Goal: Contribute content: Contribute content

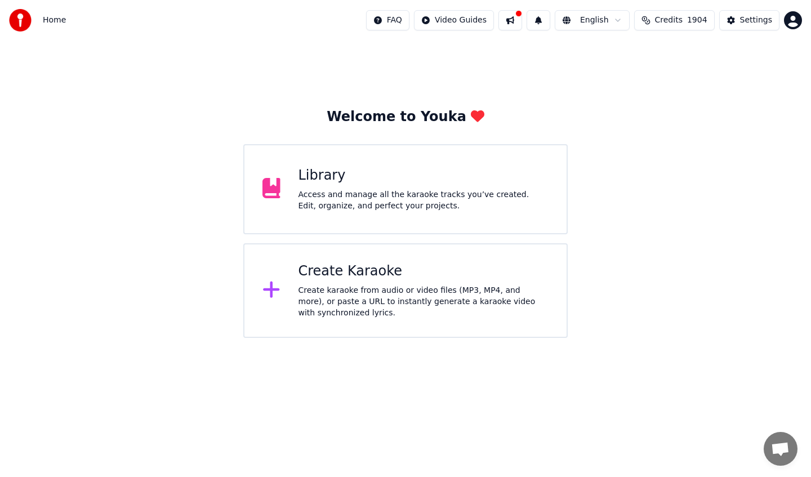
click at [338, 172] on div "Library" at bounding box center [424, 176] width 251 height 18
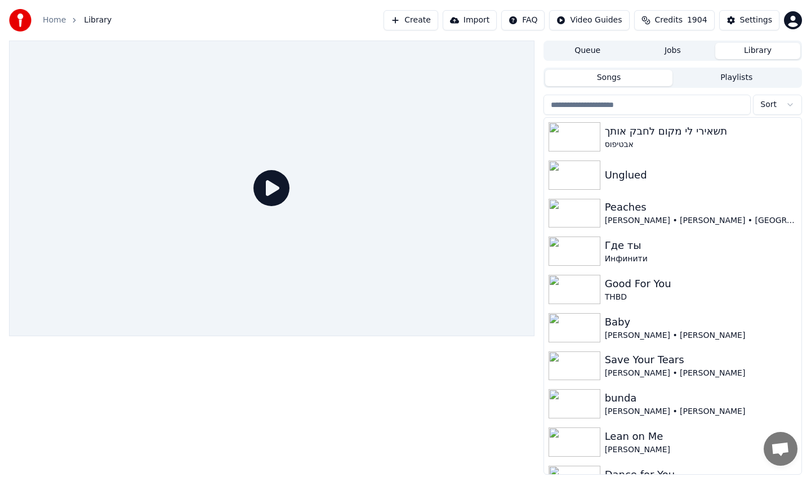
click at [772, 105] on html "Home Library Create Import FAQ Video Guides Credits 1904 Settings Queue Jobs Li…" at bounding box center [405, 238] width 811 height 477
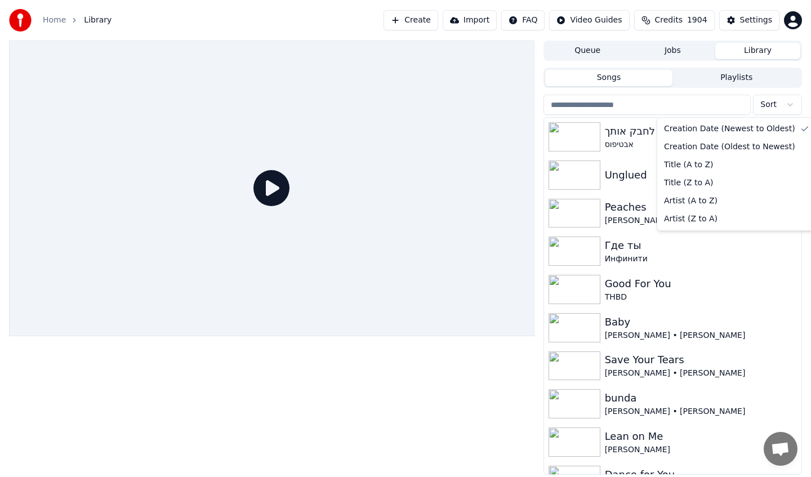
click at [772, 105] on html "Home Library Create Import FAQ Video Guides Credits 1904 Settings Queue Jobs Li…" at bounding box center [405, 238] width 811 height 477
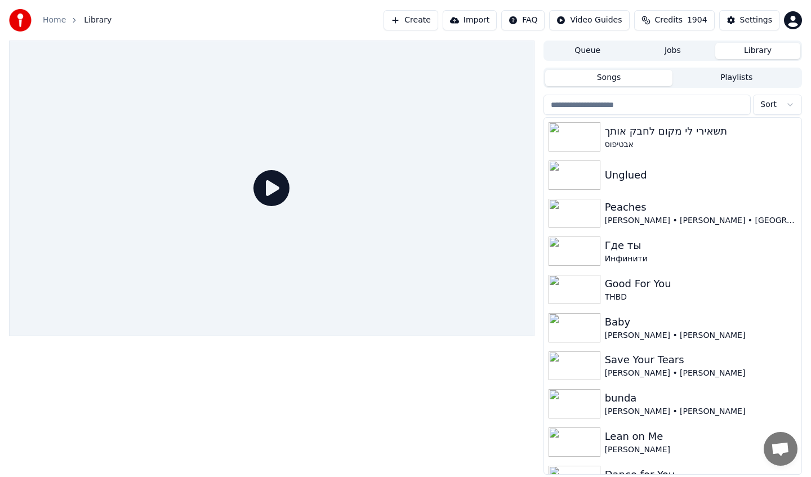
click at [675, 108] on input "search" at bounding box center [648, 105] width 208 height 20
type input "*"
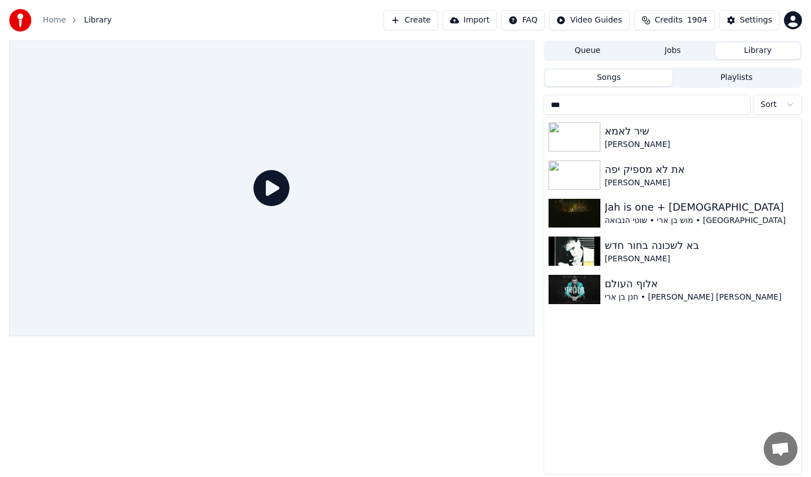
type input "***"
click at [745, 23] on div "Settings" at bounding box center [756, 20] width 32 height 11
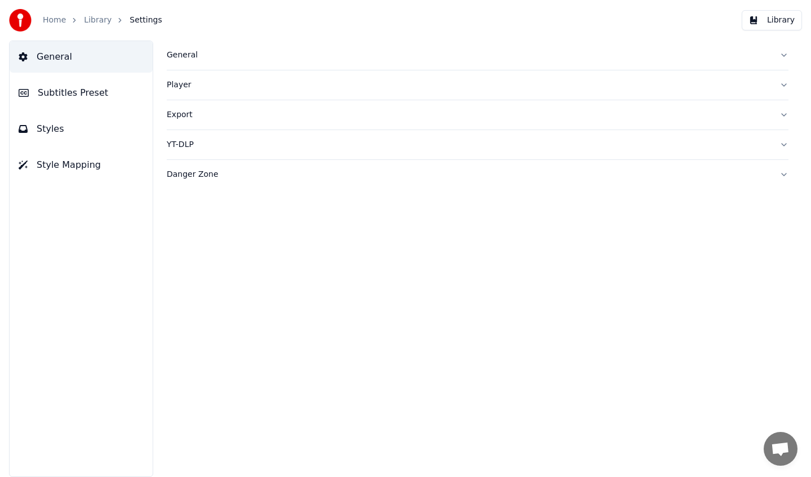
click at [316, 180] on div "Danger Zone" at bounding box center [469, 174] width 604 height 11
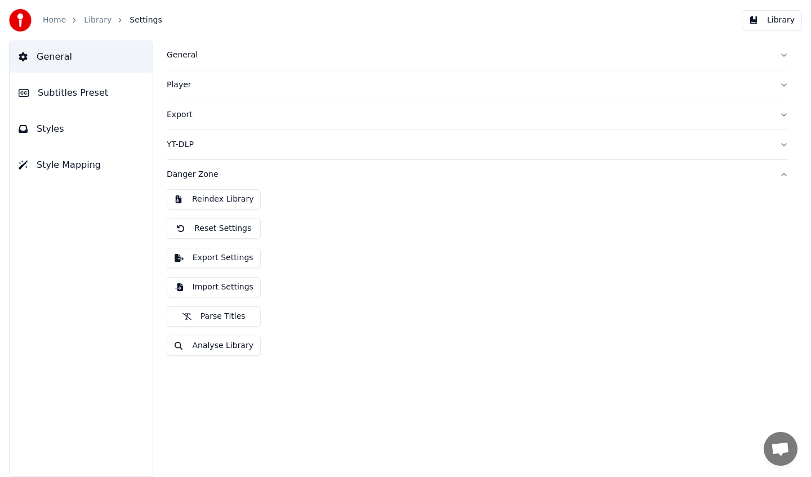
click at [220, 203] on button "Reindex Library" at bounding box center [214, 199] width 94 height 20
click at [96, 21] on link "Library" at bounding box center [98, 20] width 28 height 11
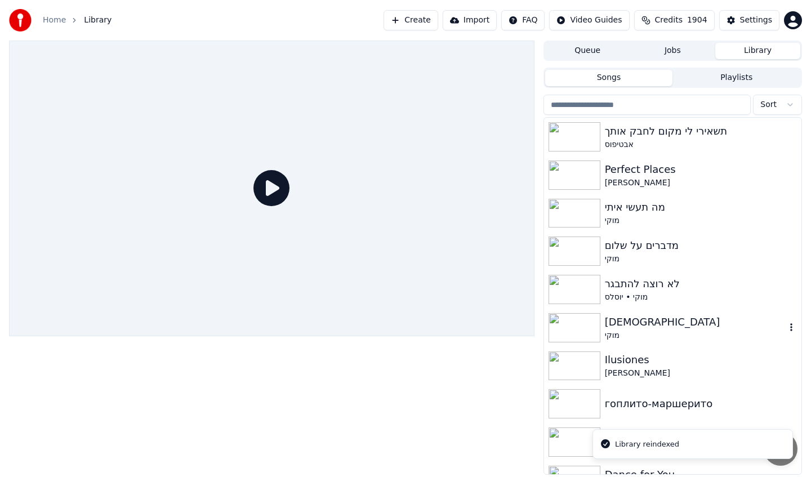
click at [581, 317] on img at bounding box center [575, 327] width 52 height 29
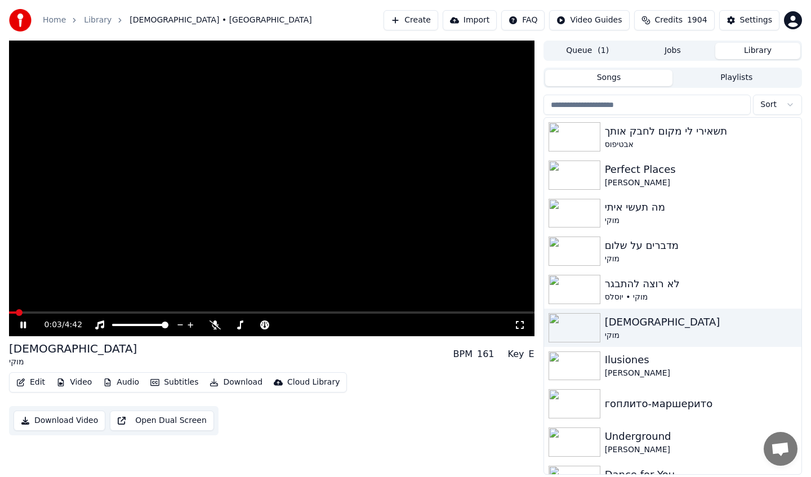
click at [190, 225] on video at bounding box center [272, 189] width 526 height 296
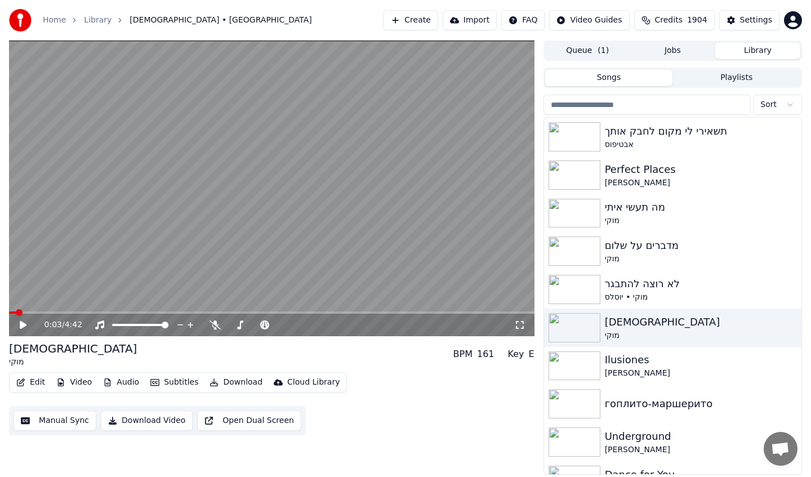
click at [320, 207] on video at bounding box center [272, 189] width 526 height 296
click at [210, 419] on button "Open Dual Screen" at bounding box center [249, 421] width 104 height 20
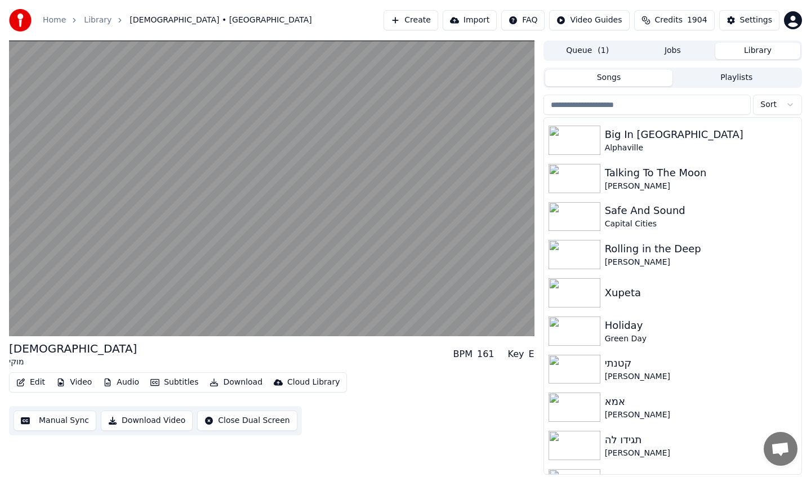
scroll to position [939, 0]
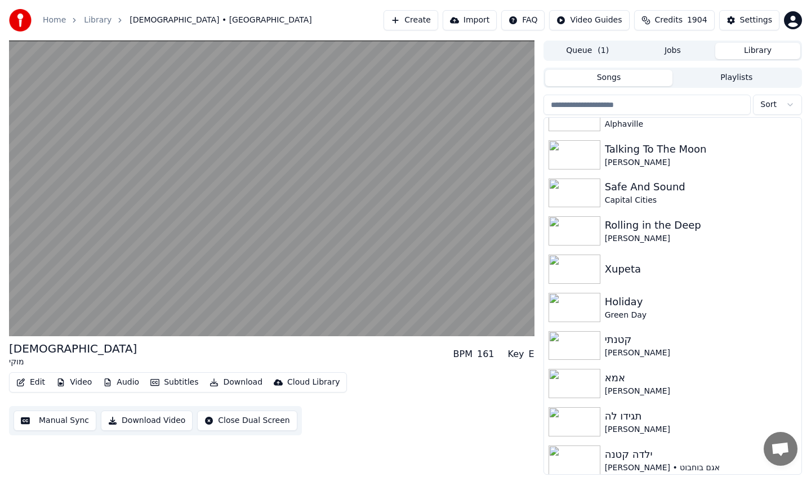
click at [588, 105] on input "search" at bounding box center [648, 105] width 208 height 20
type input "*"
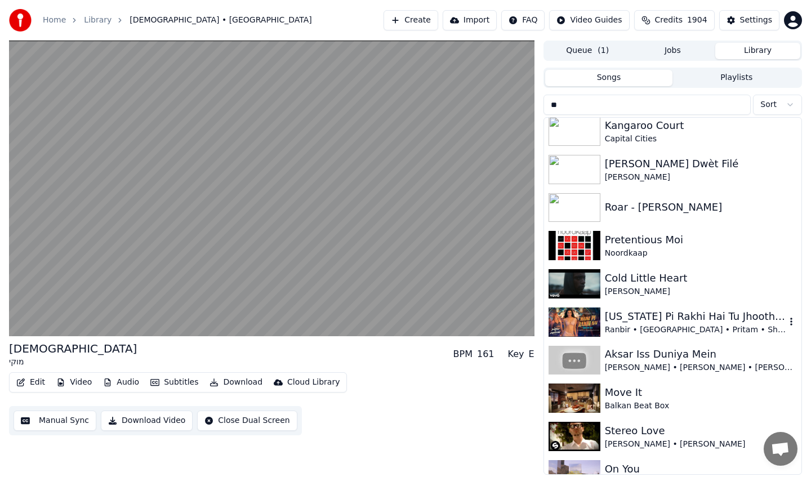
scroll to position [0, 0]
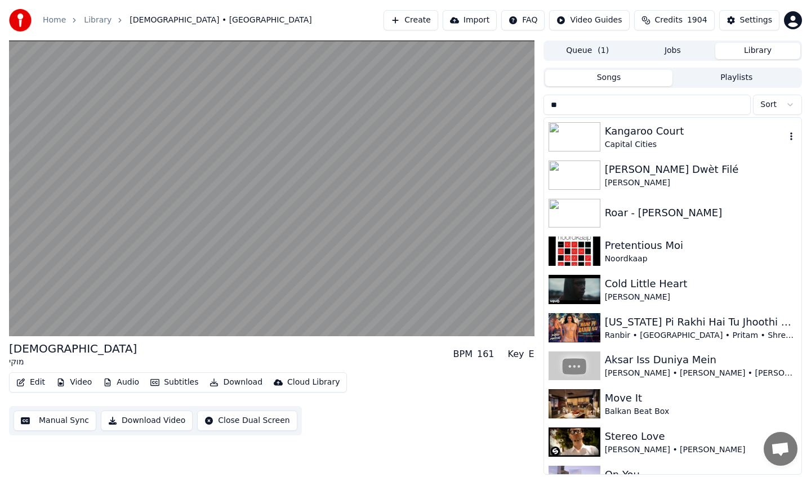
type input "**"
click at [699, 136] on div "Kangaroo Court" at bounding box center [695, 131] width 181 height 16
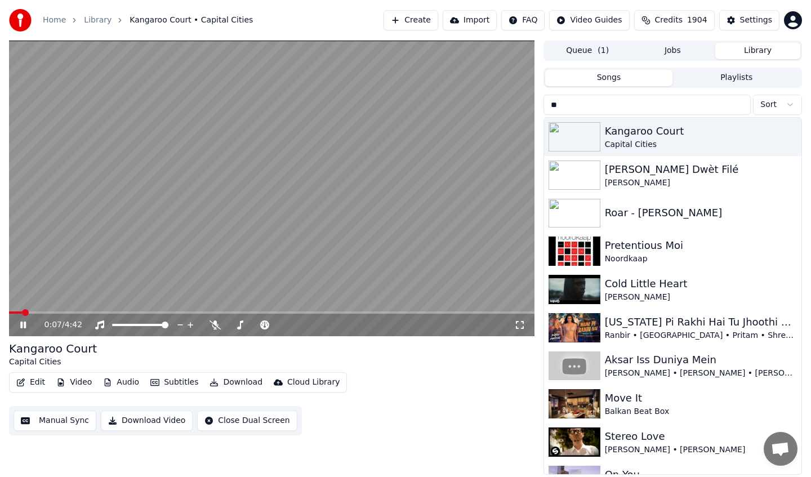
click at [119, 383] on button "Audio" at bounding box center [121, 383] width 45 height 16
click at [172, 383] on button "Subtitles" at bounding box center [174, 383] width 57 height 16
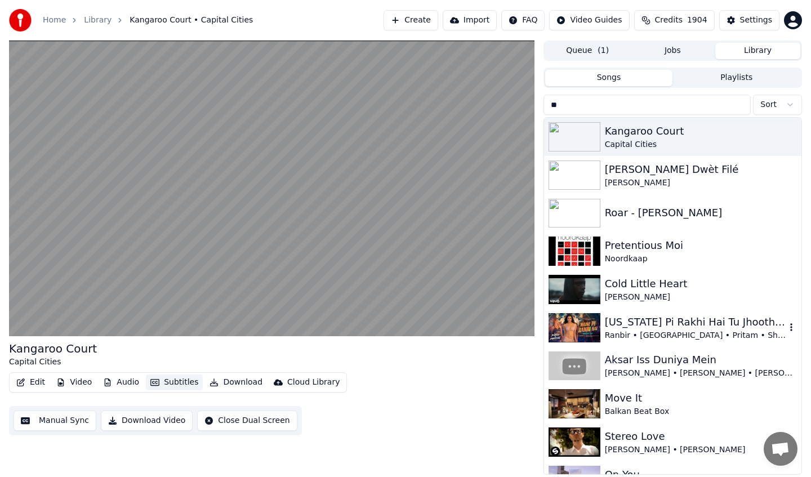
scroll to position [63, 0]
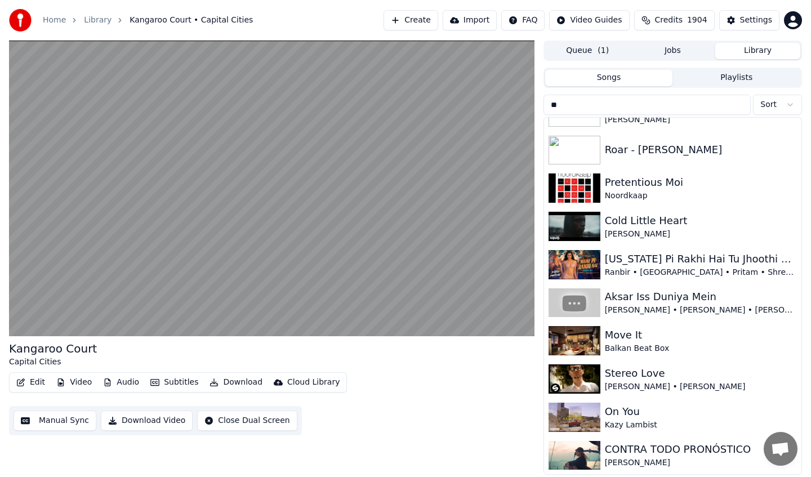
click at [708, 104] on input "**" at bounding box center [648, 105] width 208 height 20
click at [742, 108] on input "**" at bounding box center [648, 105] width 208 height 20
click at [741, 101] on input "**" at bounding box center [648, 105] width 208 height 20
click at [741, 102] on input "**" at bounding box center [648, 105] width 208 height 20
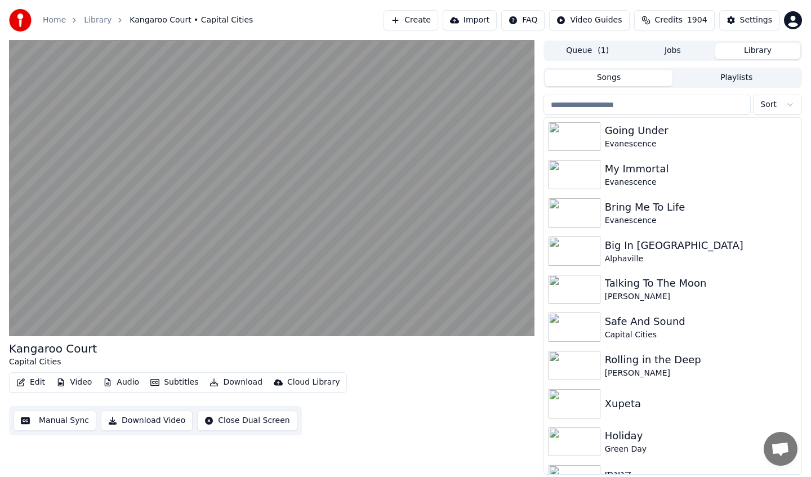
scroll to position [805, 0]
click at [738, 279] on div "Talking To The Moon" at bounding box center [695, 283] width 181 height 16
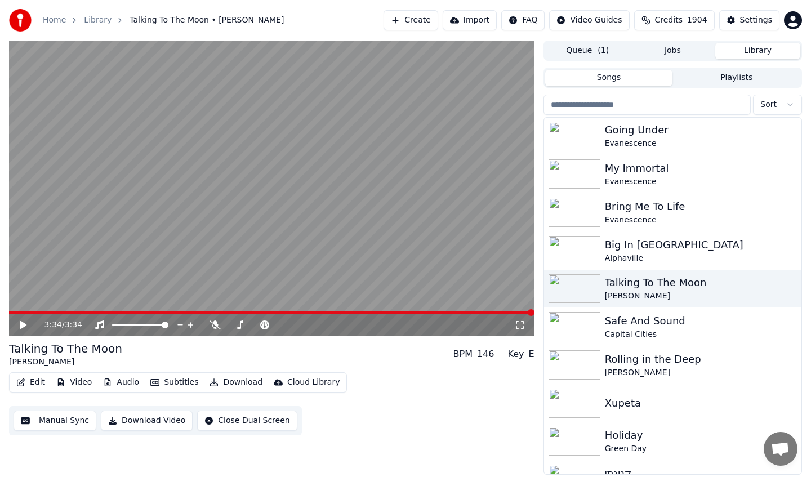
click at [566, 108] on input "search" at bounding box center [648, 105] width 208 height 20
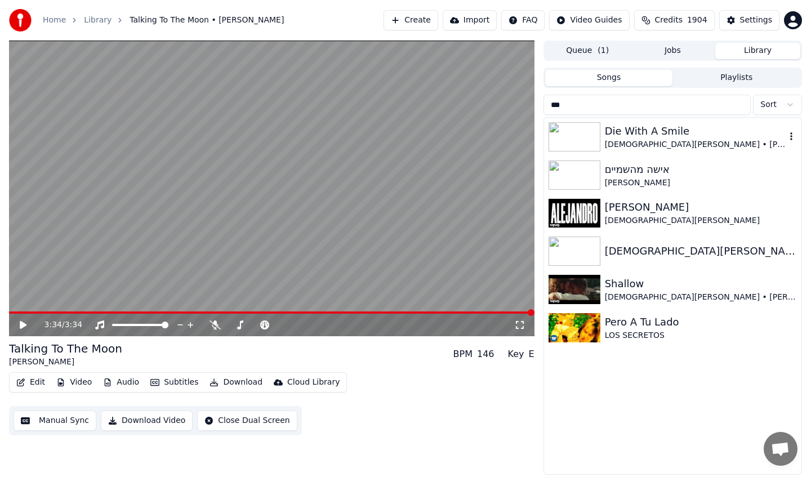
type input "***"
click at [609, 137] on div "Die With A Smile" at bounding box center [695, 131] width 181 height 16
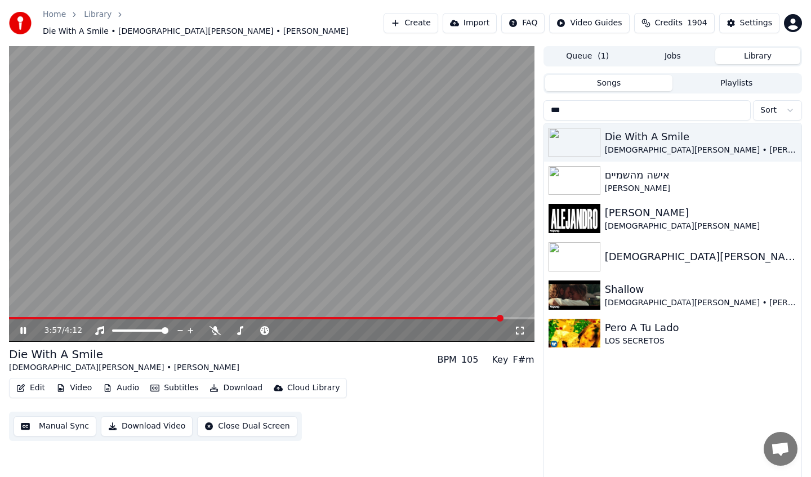
click at [739, 105] on input "***" at bounding box center [648, 110] width 208 height 20
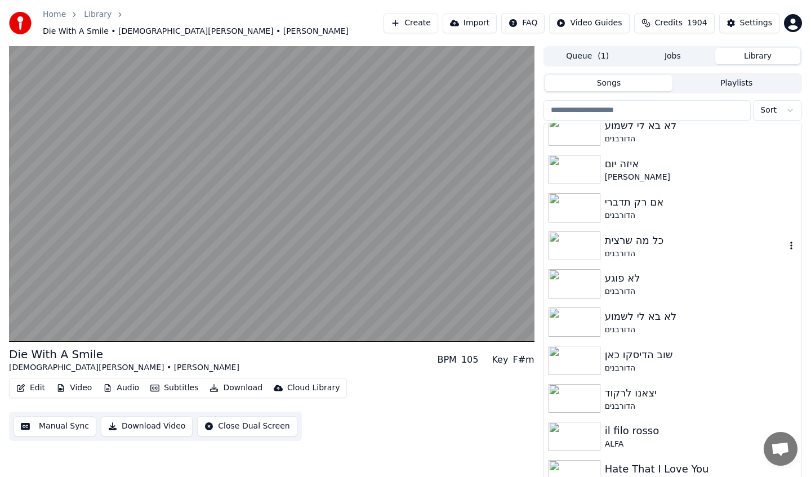
scroll to position [1623, 0]
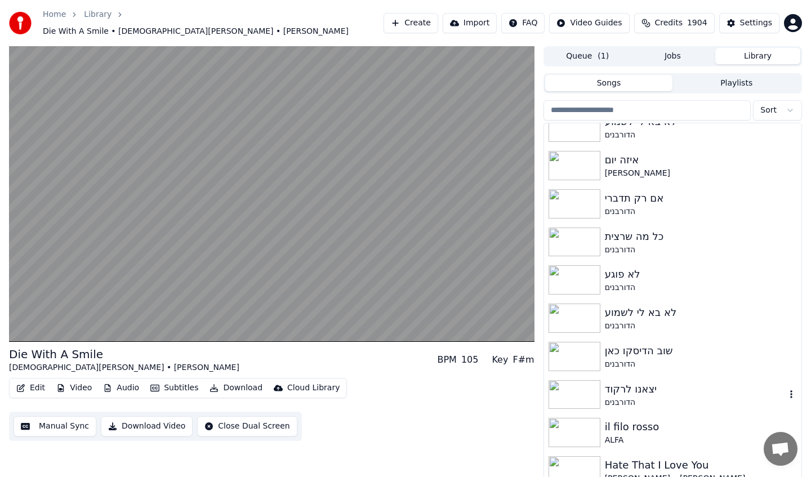
click at [680, 381] on div "יצאנו לרקוד" at bounding box center [695, 389] width 181 height 16
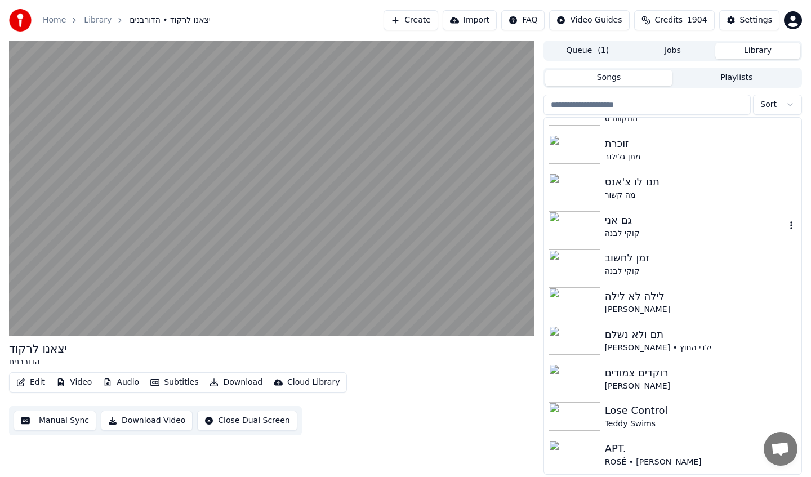
scroll to position [2555, 0]
click at [641, 229] on div "קוקי לבנה" at bounding box center [695, 232] width 181 height 11
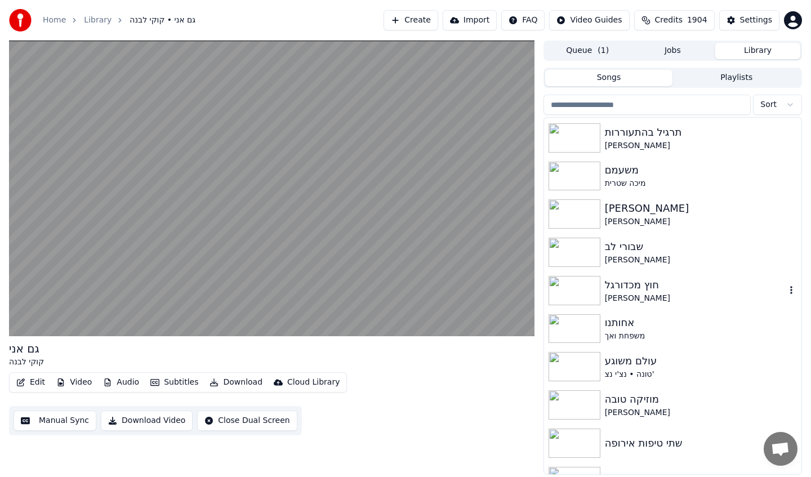
scroll to position [3411, 0]
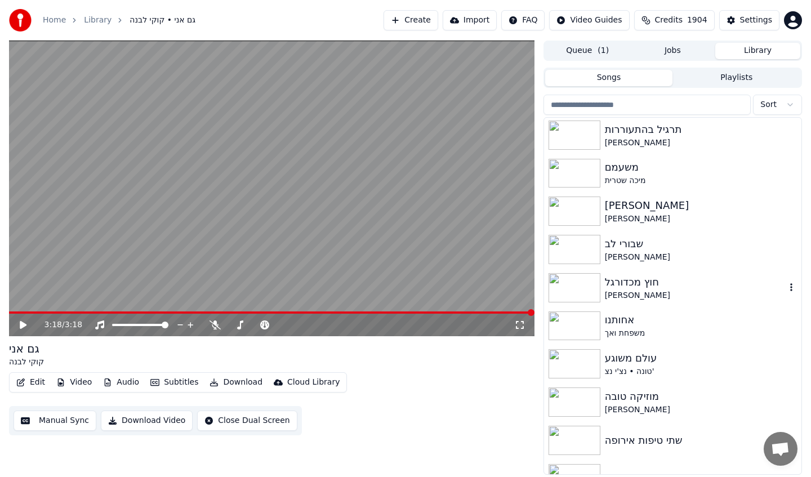
click at [719, 291] on div "[PERSON_NAME]" at bounding box center [695, 295] width 181 height 11
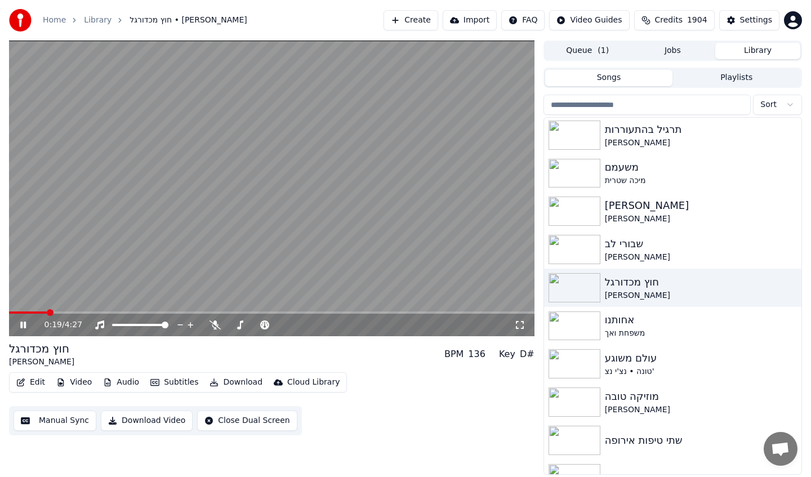
click at [178, 212] on video at bounding box center [272, 189] width 526 height 296
click at [212, 214] on video at bounding box center [272, 189] width 526 height 296
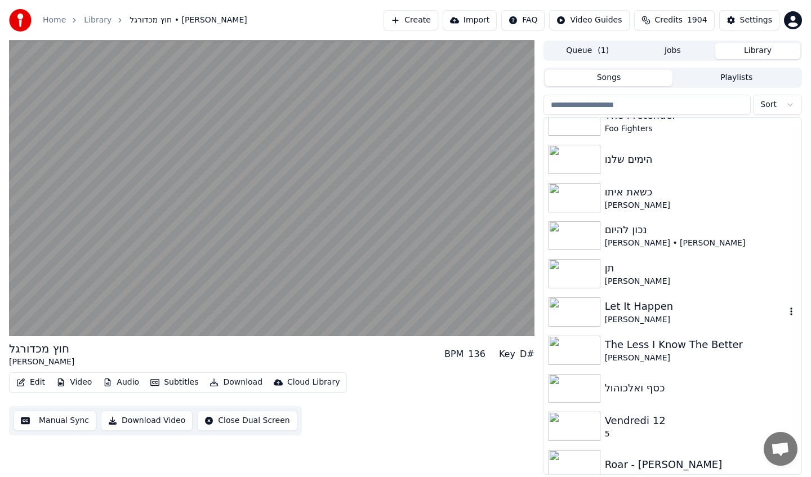
scroll to position [4234, 0]
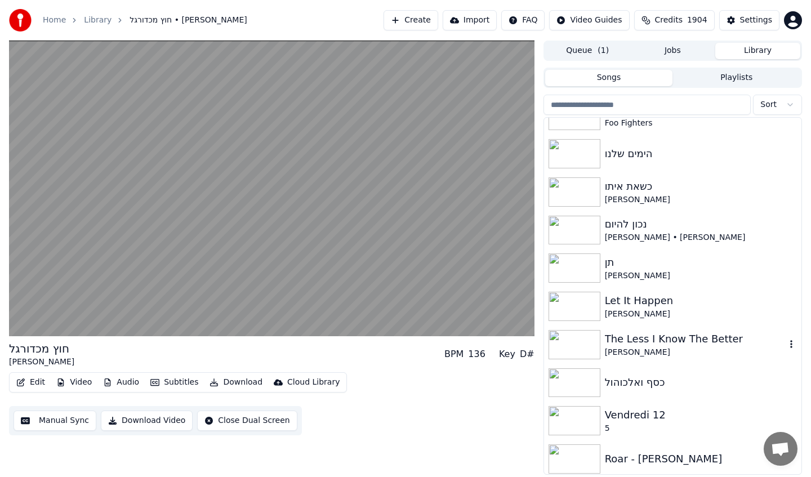
click at [639, 350] on div "[PERSON_NAME]" at bounding box center [695, 352] width 181 height 11
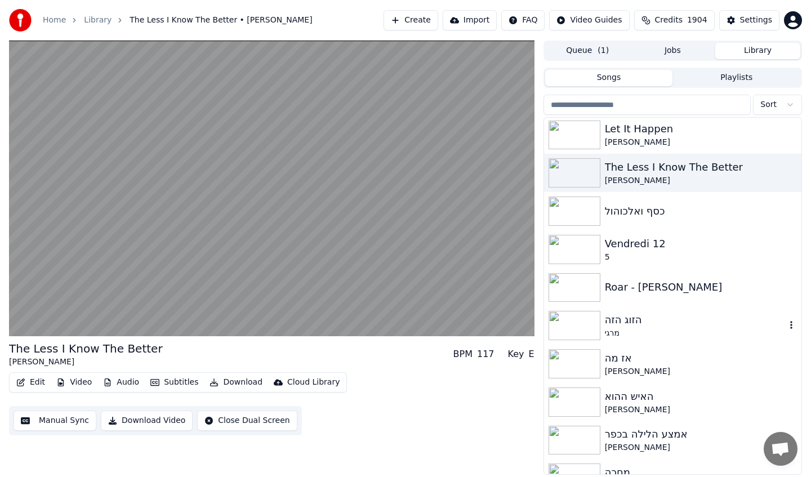
scroll to position [4408, 0]
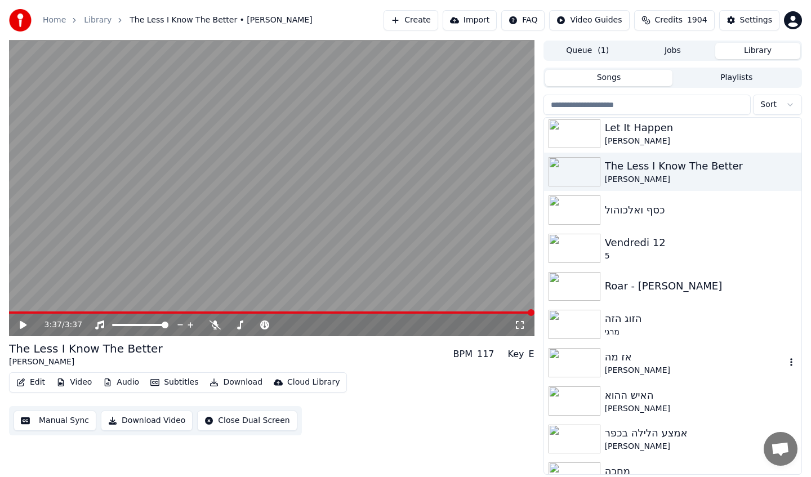
click at [710, 363] on div "אז מה" at bounding box center [695, 357] width 181 height 16
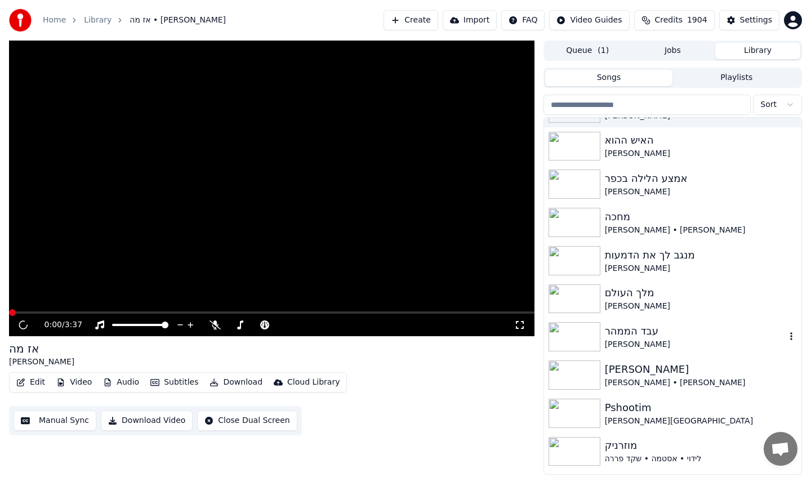
scroll to position [4664, 0]
click at [667, 337] on div "עבד הממהר" at bounding box center [695, 331] width 181 height 16
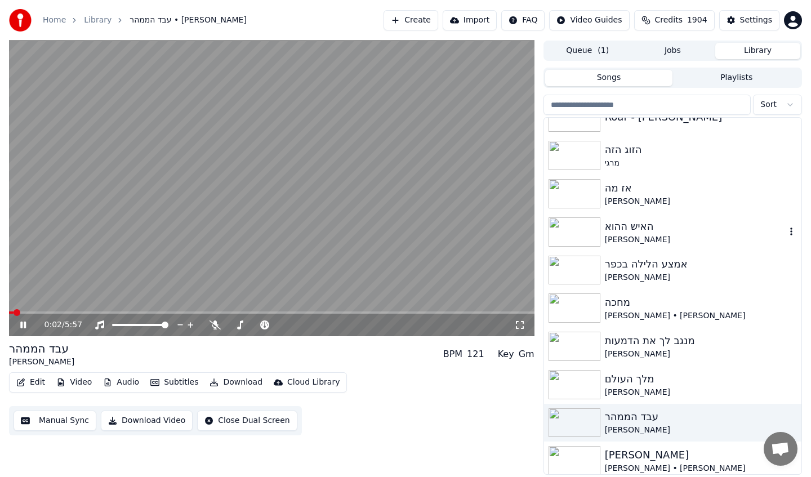
scroll to position [4577, 0]
click at [637, 104] on input "search" at bounding box center [648, 105] width 208 height 20
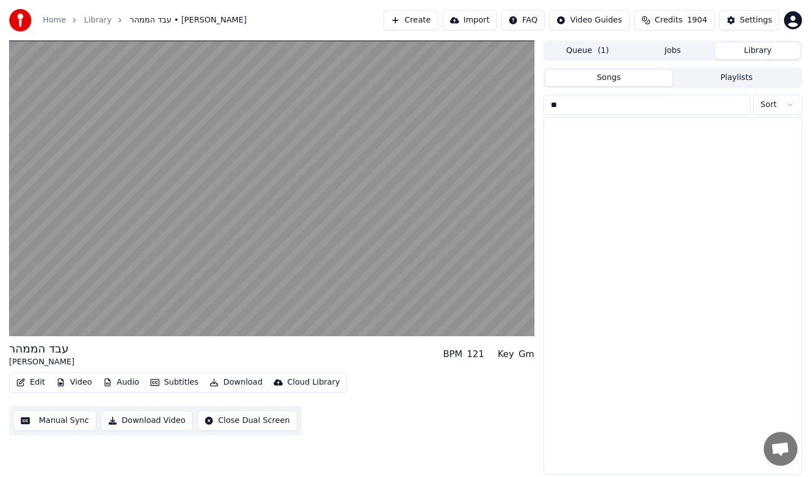
scroll to position [25, 0]
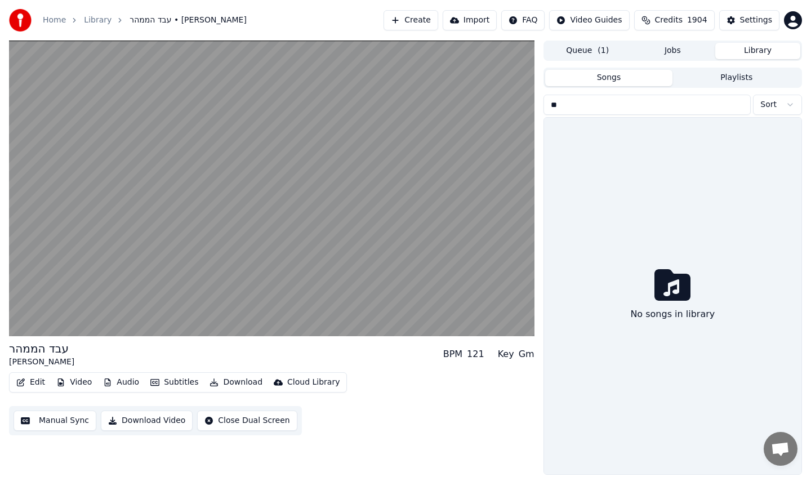
type input "*"
type input "**********"
click at [422, 13] on button "Create" at bounding box center [411, 20] width 55 height 20
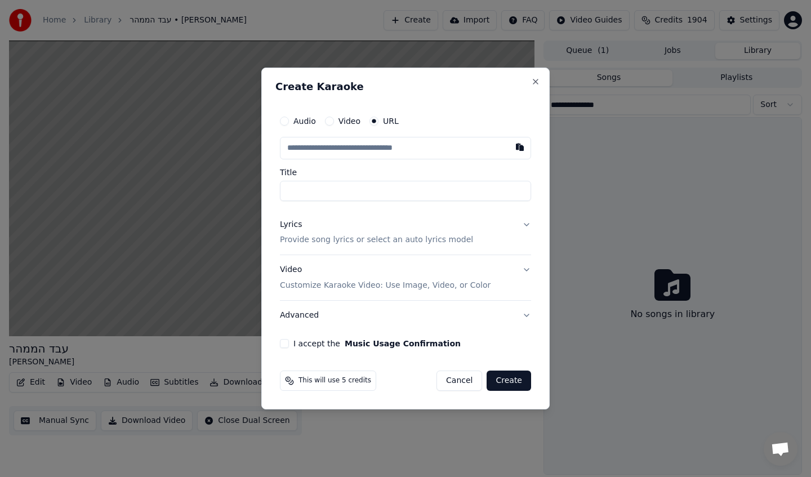
click at [403, 149] on input "text" at bounding box center [405, 148] width 251 height 23
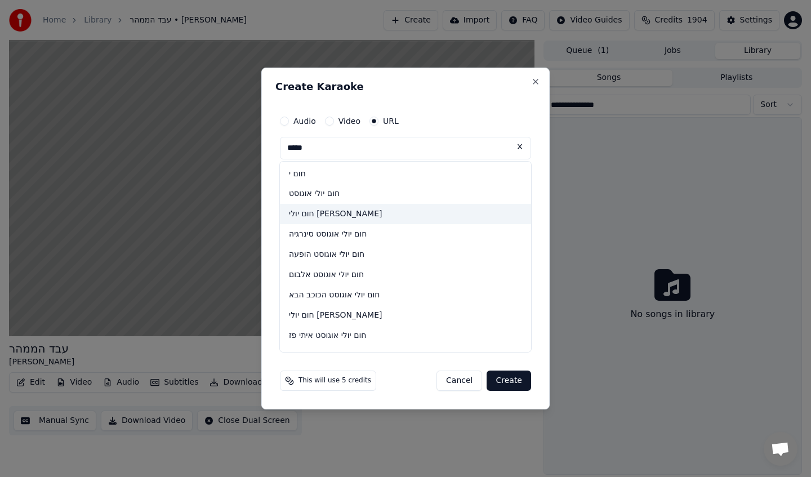
type input "*****"
click at [453, 377] on button "Cancel" at bounding box center [460, 381] width 46 height 20
type input "*****"
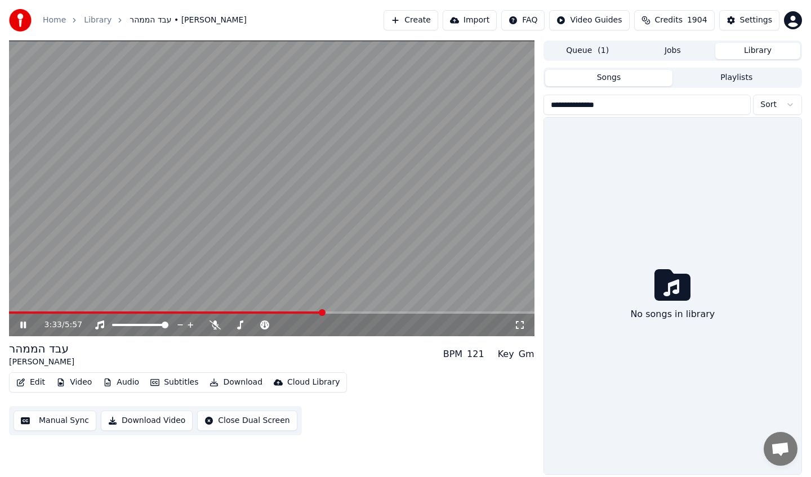
click at [429, 25] on button "Create" at bounding box center [411, 20] width 55 height 20
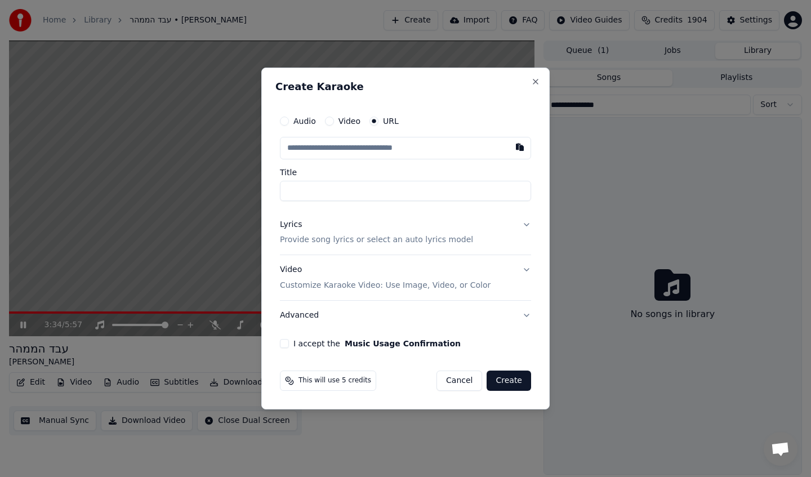
click at [352, 123] on label "Video" at bounding box center [350, 121] width 22 height 8
click at [334, 123] on button "Video" at bounding box center [329, 121] width 9 height 9
click at [385, 124] on label "URL" at bounding box center [391, 122] width 16 height 8
click at [379, 124] on button "URL" at bounding box center [374, 121] width 9 height 9
click at [382, 152] on input "text" at bounding box center [405, 148] width 251 height 23
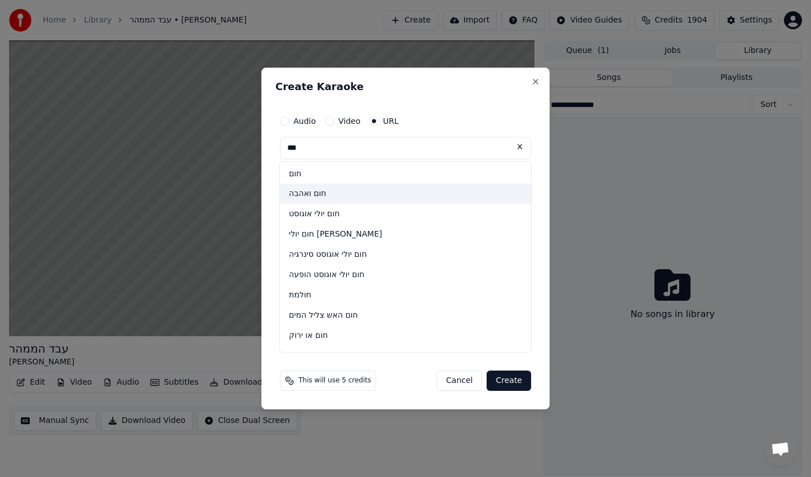
type input "***"
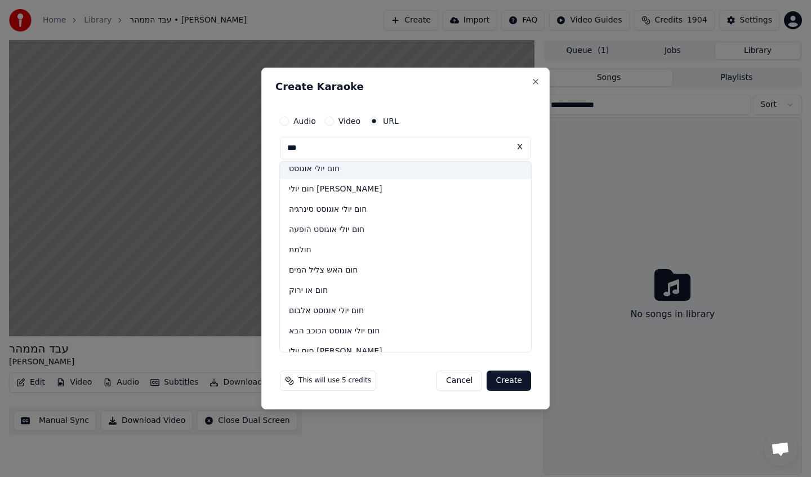
scroll to position [23, 0]
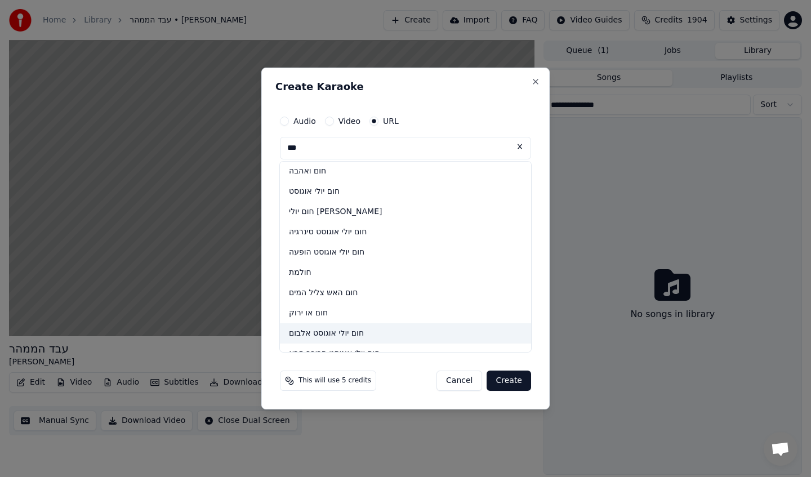
drag, startPoint x: 375, startPoint y: 207, endPoint x: 425, endPoint y: 379, distance: 179.7
click at [456, 384] on button "Cancel" at bounding box center [460, 381] width 46 height 20
type input "***"
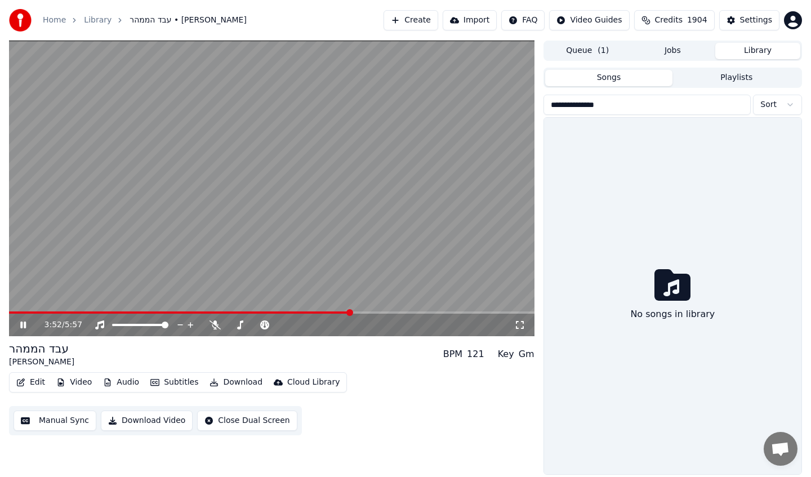
click at [421, 25] on button "Create" at bounding box center [411, 20] width 55 height 20
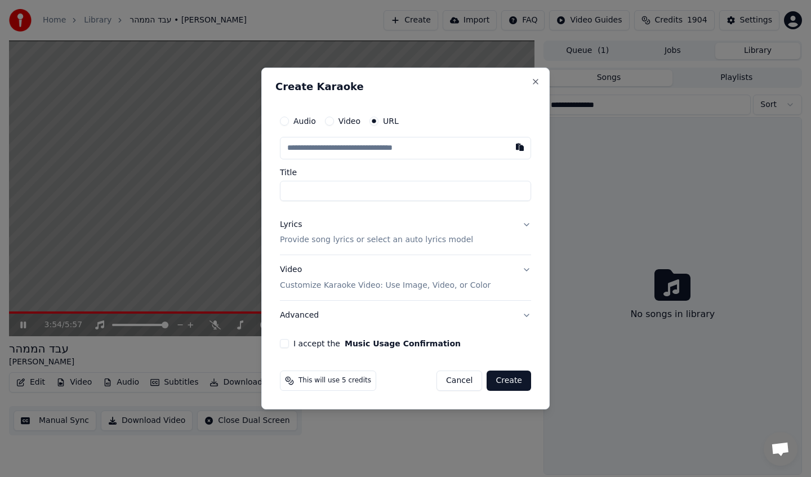
click at [412, 146] on input "text" at bounding box center [405, 148] width 251 height 23
paste input "**********"
type input "**********"
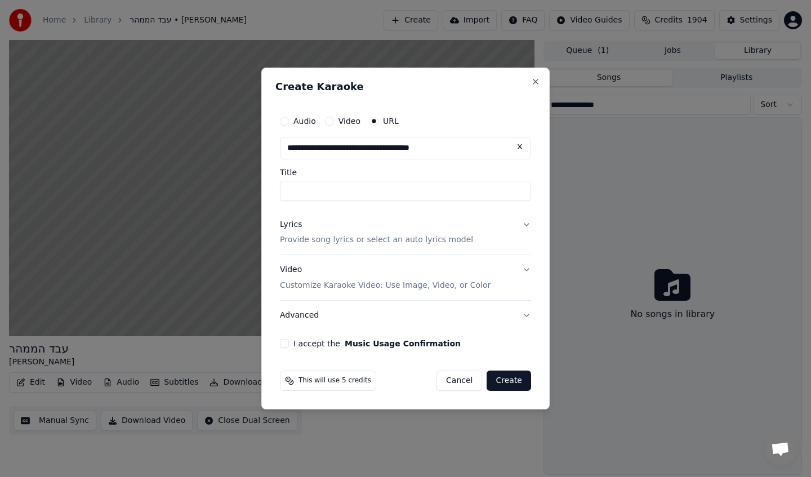
type input "**********"
click at [335, 239] on p "Provide song lyrics or select an auto lyrics model" at bounding box center [376, 240] width 193 height 11
type input "**********"
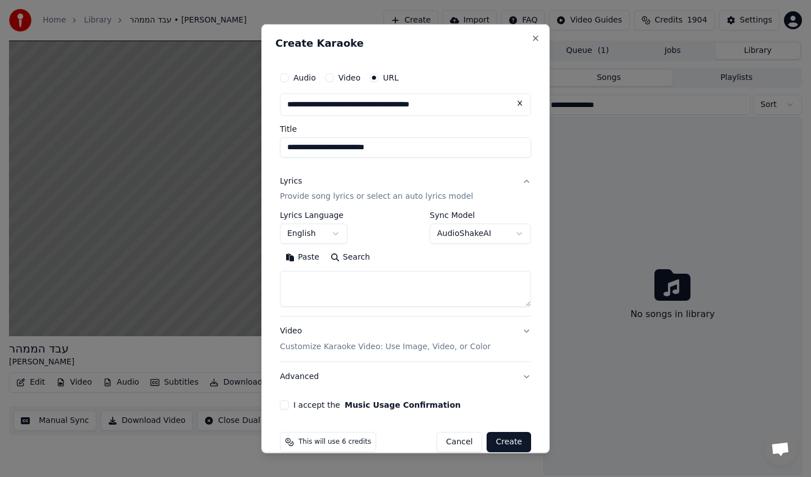
click at [344, 259] on button "Search" at bounding box center [350, 257] width 51 height 18
type textarea "**********"
click at [313, 238] on button "English" at bounding box center [314, 234] width 68 height 20
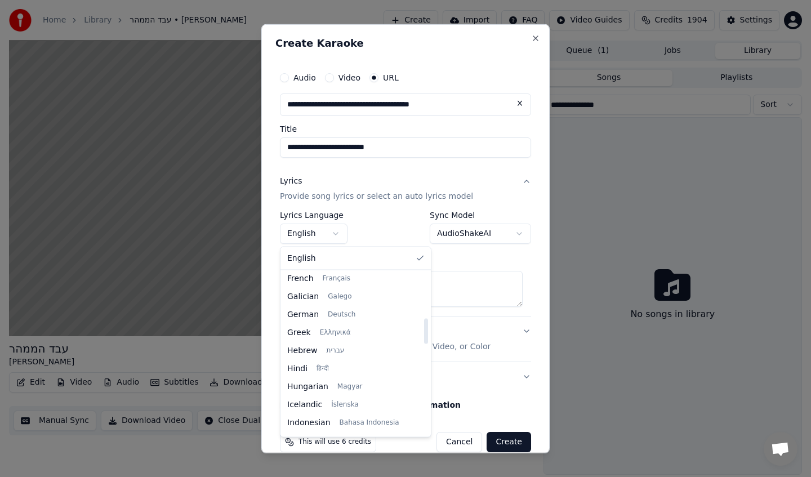
scroll to position [296, 0]
select select "**"
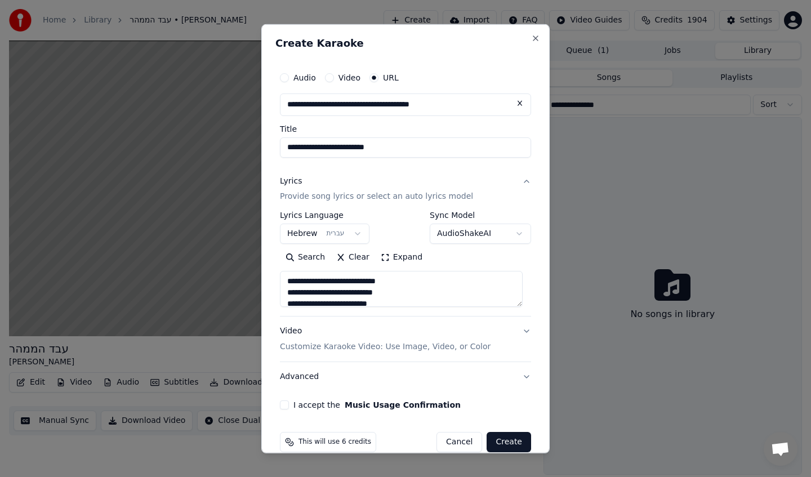
click at [283, 408] on button "I accept the Music Usage Confirmation" at bounding box center [284, 404] width 9 height 9
click at [371, 340] on div "Video Customize Karaoke Video: Use Image, Video, or Color" at bounding box center [385, 339] width 211 height 27
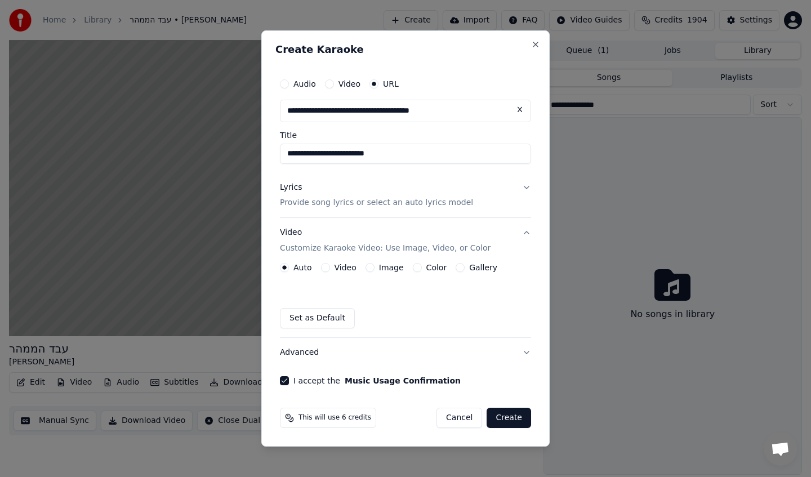
click at [498, 422] on button "Create" at bounding box center [509, 418] width 44 height 20
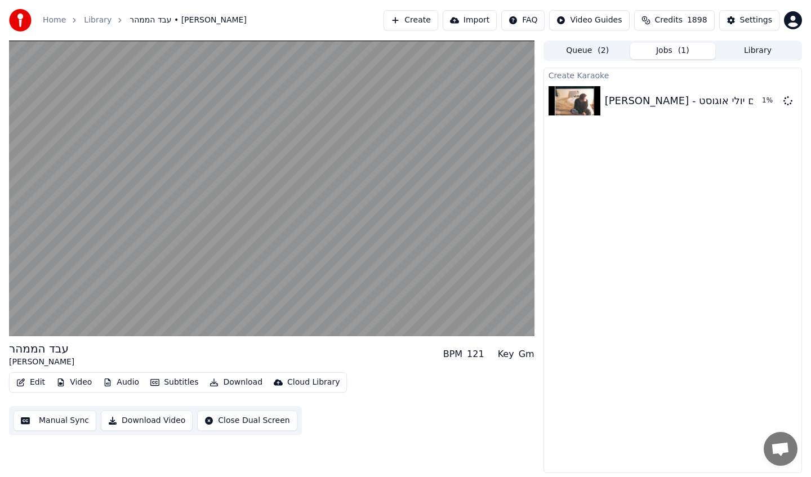
click at [744, 53] on button "Library" at bounding box center [757, 51] width 85 height 16
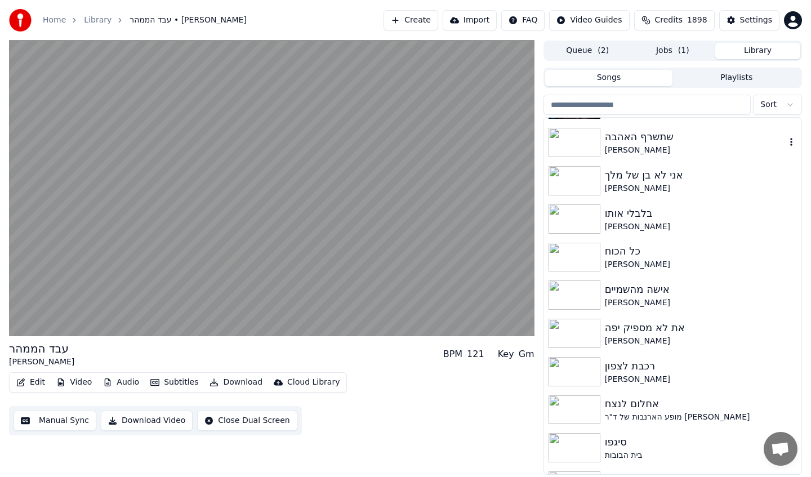
scroll to position [5511, 0]
click at [658, 261] on div "[PERSON_NAME]" at bounding box center [695, 262] width 181 height 11
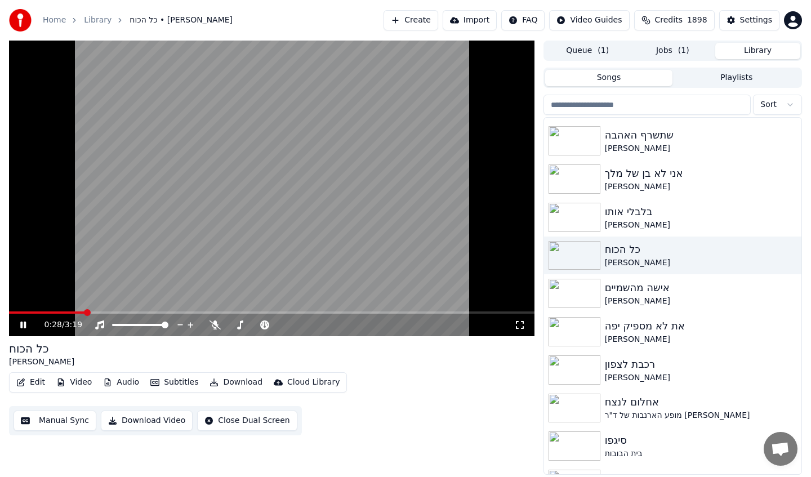
click at [175, 381] on button "Subtitles" at bounding box center [174, 383] width 57 height 16
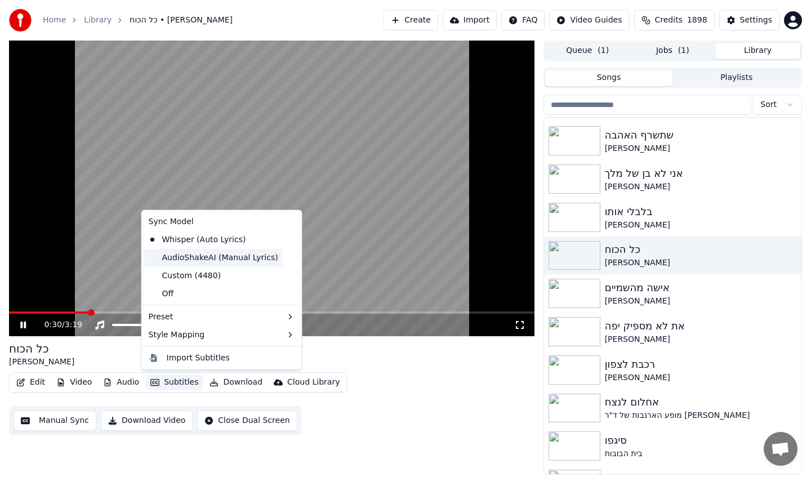
click at [179, 257] on div "AudioShakeAI (Manual Lyrics)" at bounding box center [213, 257] width 139 height 18
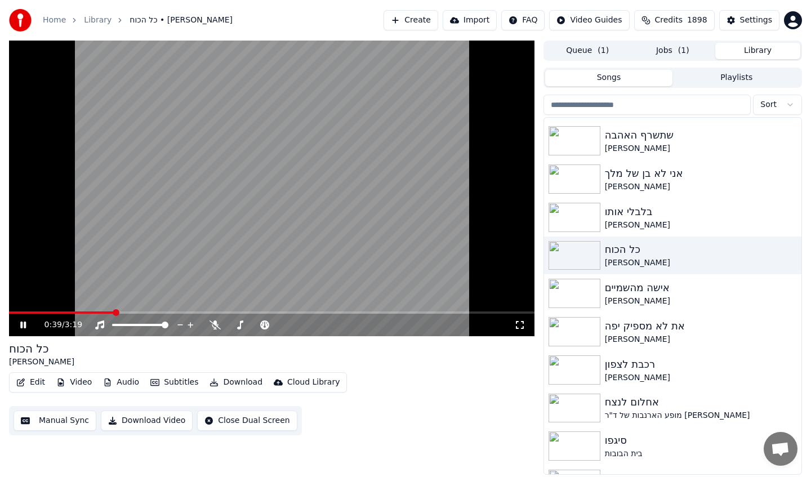
click at [201, 214] on video at bounding box center [272, 189] width 526 height 296
click at [210, 213] on video at bounding box center [272, 189] width 526 height 296
click at [656, 52] on button "Jobs ( 1 )" at bounding box center [672, 51] width 85 height 16
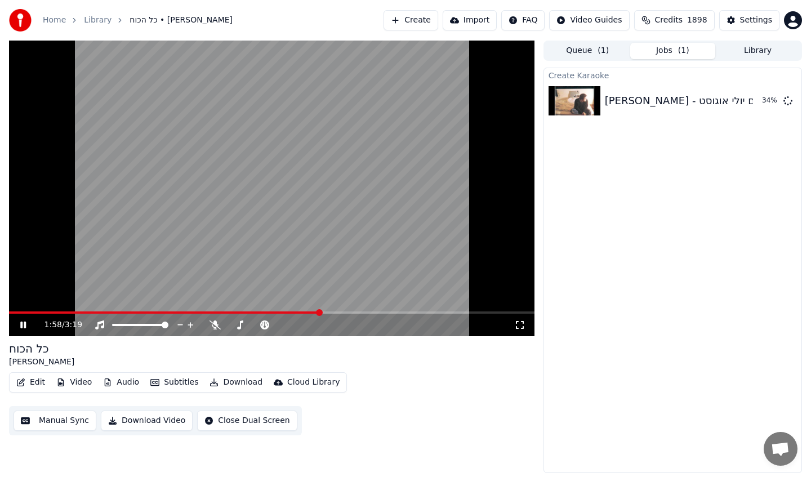
click at [748, 53] on button "Library" at bounding box center [757, 51] width 85 height 16
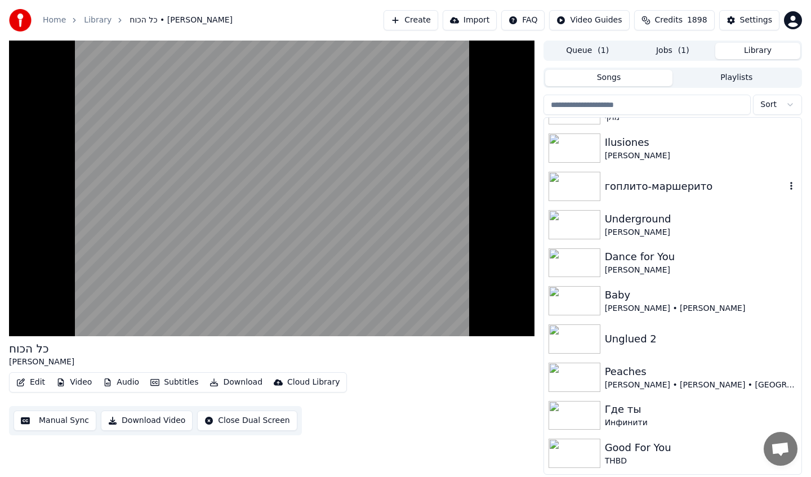
scroll to position [253, 0]
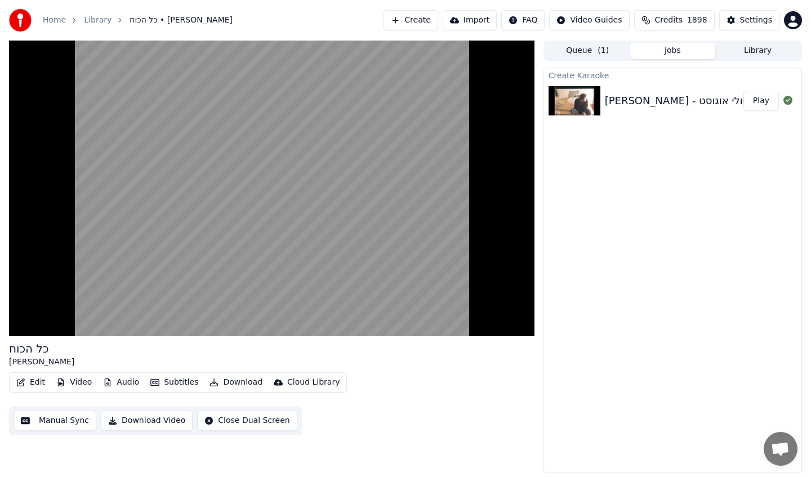
click at [662, 47] on button "Jobs" at bounding box center [672, 51] width 85 height 16
click at [754, 104] on button "Play" at bounding box center [761, 101] width 35 height 20
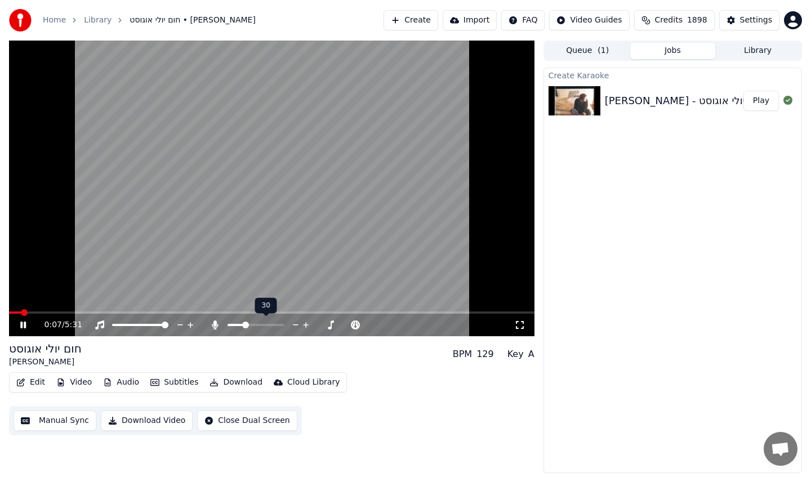
click at [244, 323] on span at bounding box center [245, 325] width 7 height 7
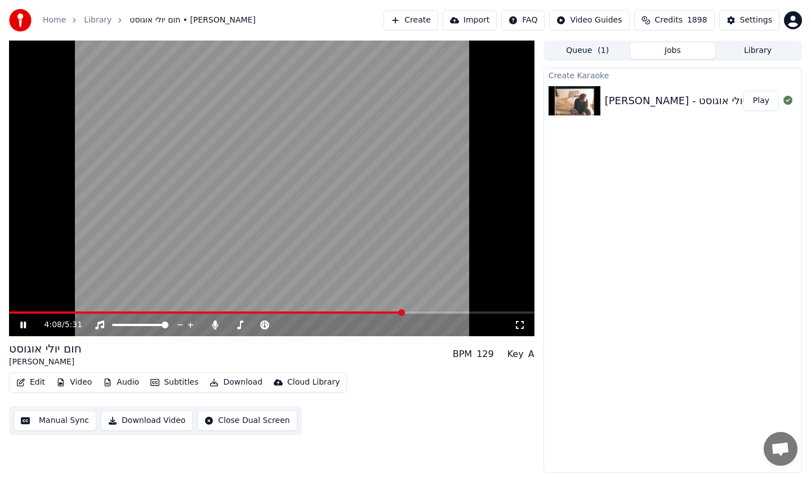
click at [63, 22] on link "Home" at bounding box center [54, 20] width 23 height 11
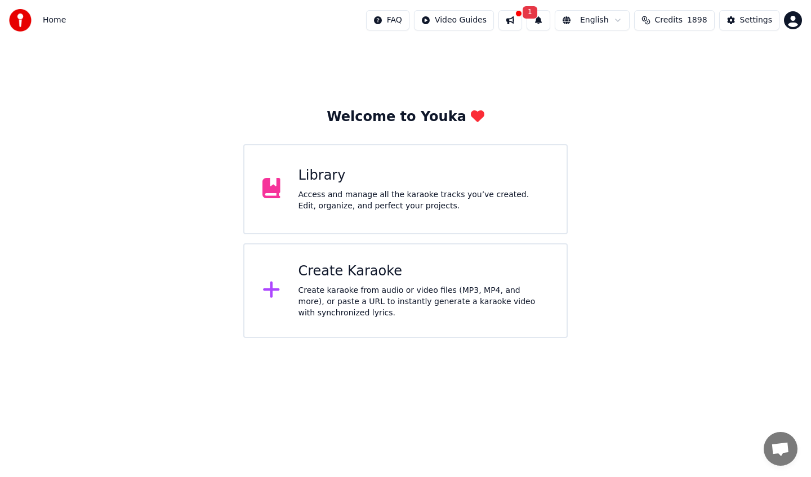
click at [546, 25] on button "1" at bounding box center [539, 20] width 24 height 20
click at [610, 54] on button "Update" at bounding box center [624, 56] width 48 height 20
click at [386, 194] on div "Access and manage all the karaoke tracks you’ve created. Edit, organize, and pe…" at bounding box center [424, 200] width 251 height 23
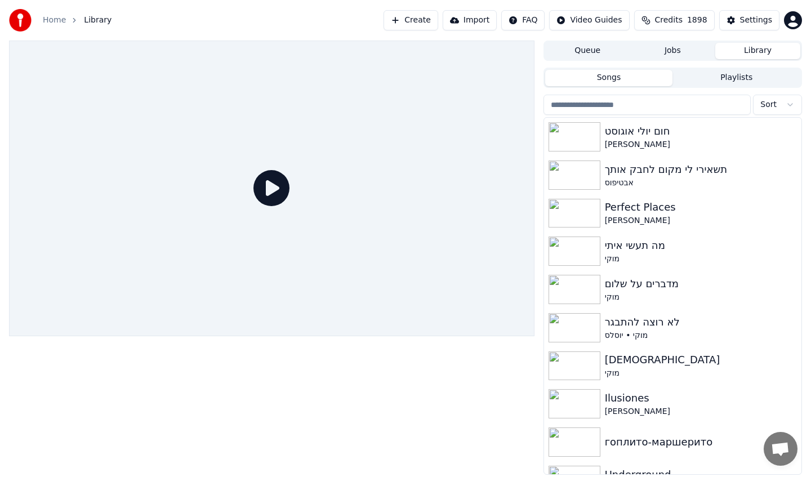
click at [419, 24] on button "Create" at bounding box center [411, 20] width 55 height 20
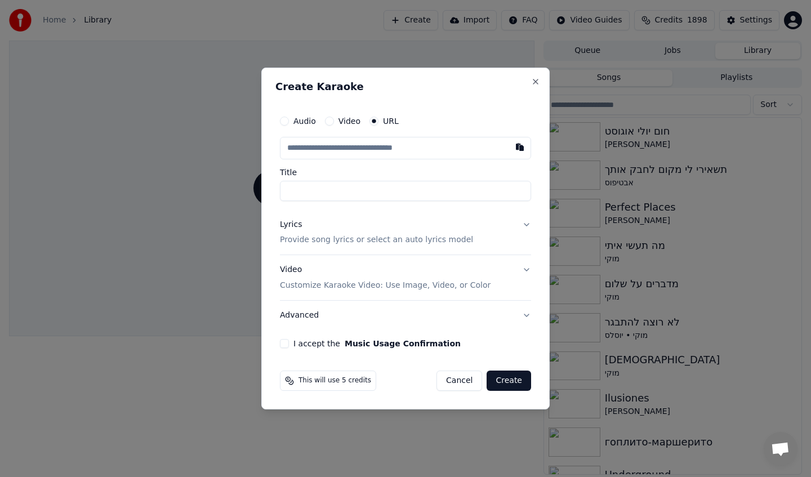
click at [393, 151] on input "text" at bounding box center [405, 148] width 251 height 23
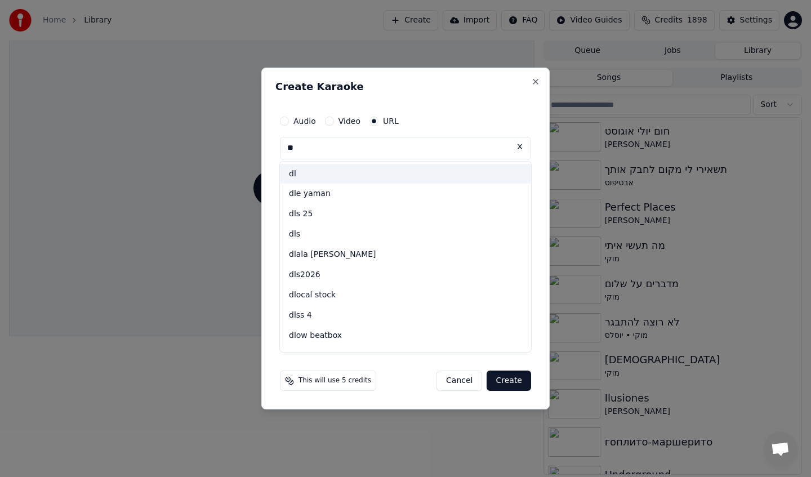
type input "*"
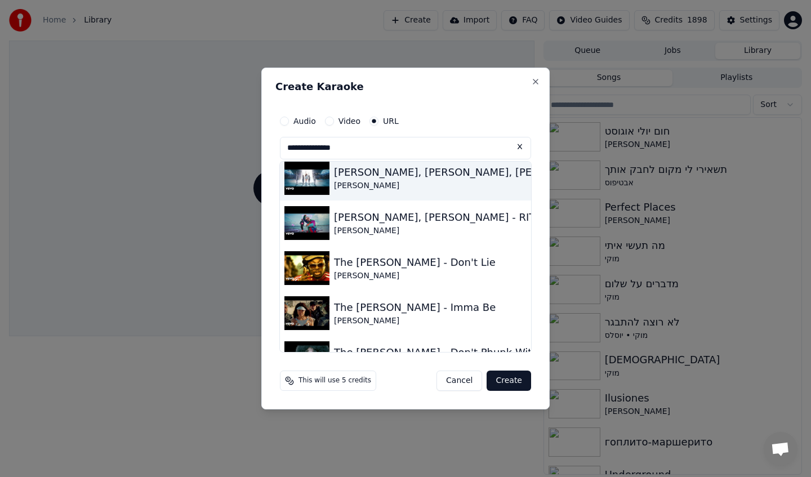
scroll to position [415, 0]
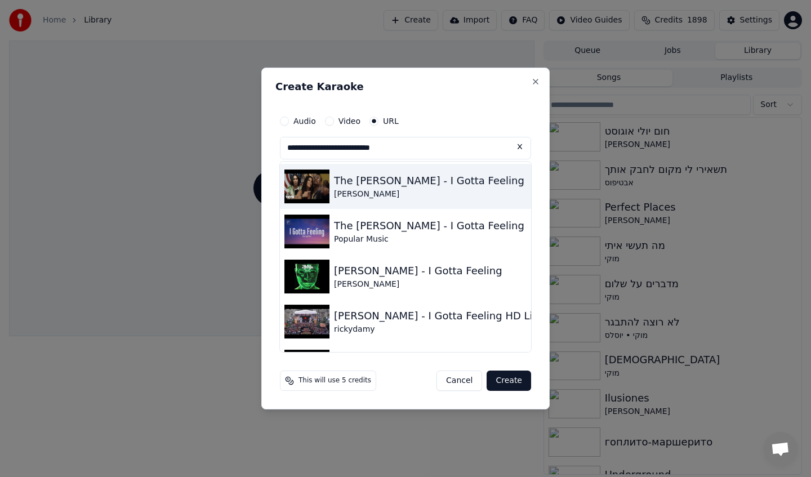
click at [425, 183] on div "The [PERSON_NAME] - I Gotta Feeling" at bounding box center [429, 181] width 190 height 16
type input "**********"
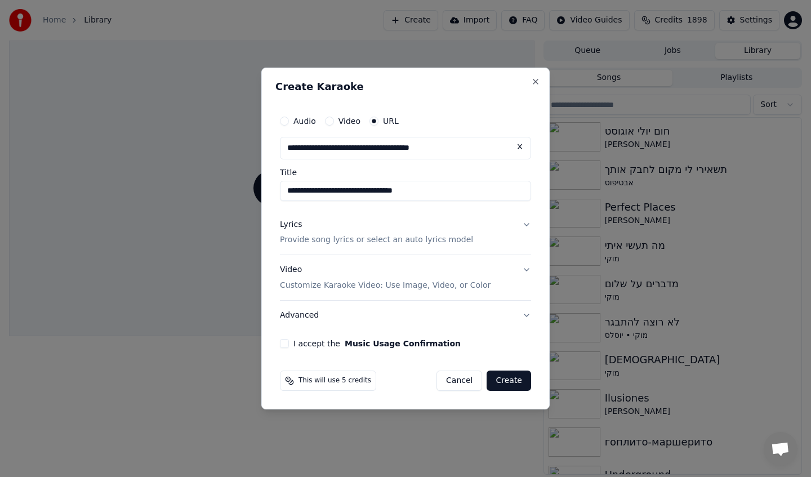
click at [471, 239] on button "Lyrics Provide song lyrics or select an auto lyrics model" at bounding box center [405, 232] width 251 height 45
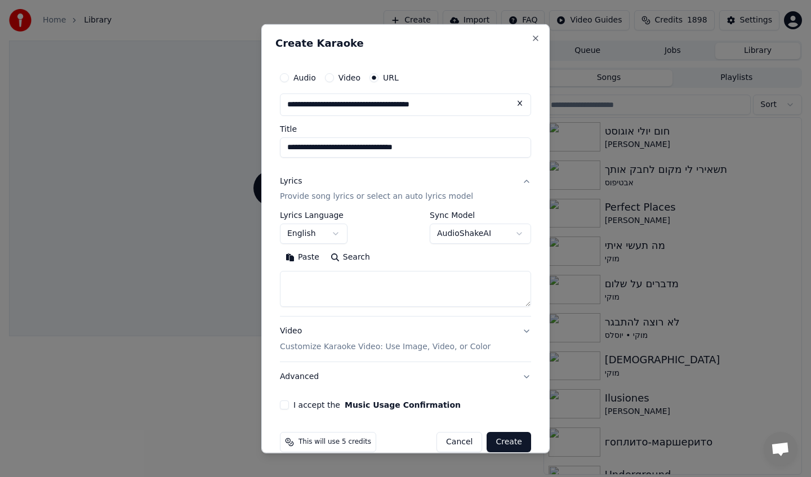
click at [354, 257] on button "Search" at bounding box center [350, 257] width 51 height 18
click at [284, 408] on button "I accept the Music Usage Confirmation" at bounding box center [284, 404] width 9 height 9
click at [353, 261] on button "Search" at bounding box center [350, 257] width 51 height 18
click at [359, 149] on input "**********" at bounding box center [405, 147] width 251 height 20
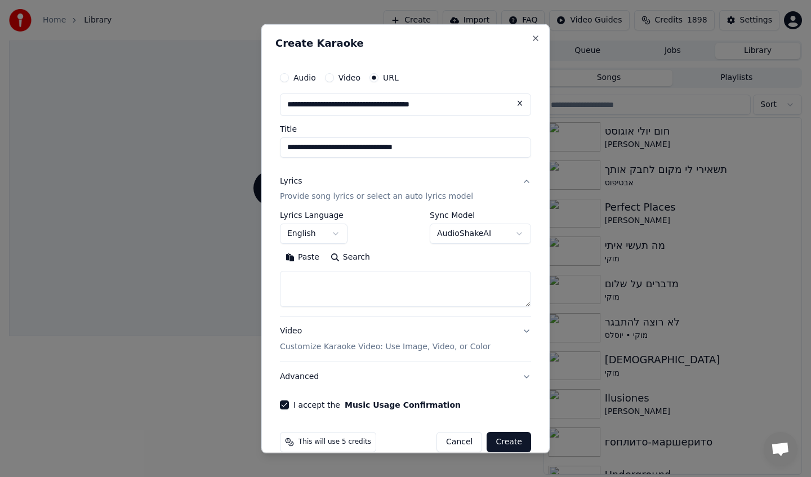
click at [359, 149] on input "**********" at bounding box center [405, 147] width 251 height 20
click at [322, 286] on textarea at bounding box center [405, 289] width 251 height 36
paste textarea "**********"
click at [310, 286] on textarea at bounding box center [401, 289] width 243 height 36
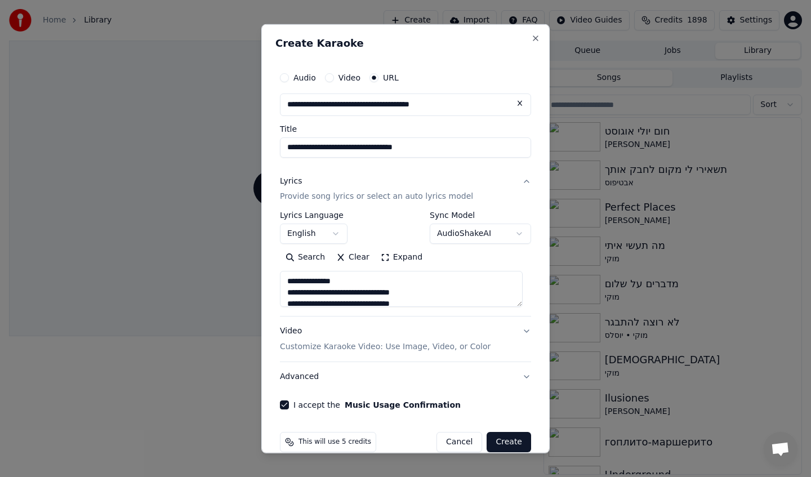
paste textarea "**********"
type textarea "**********"
click at [489, 437] on button "Create" at bounding box center [509, 442] width 44 height 20
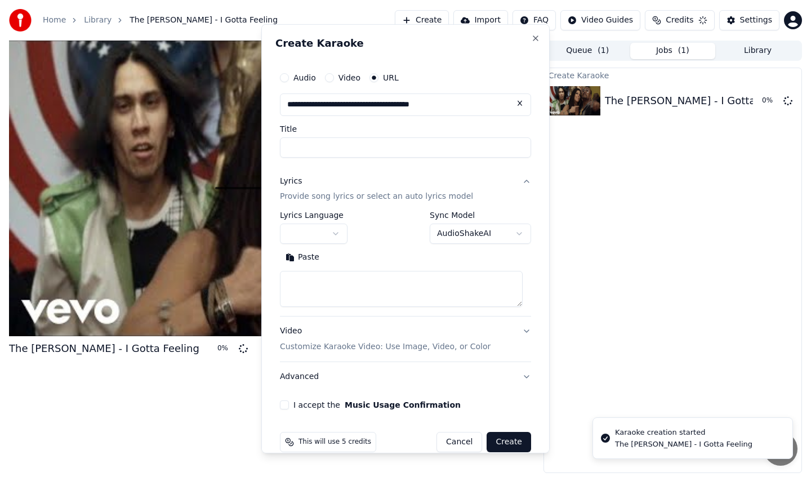
scroll to position [0, 0]
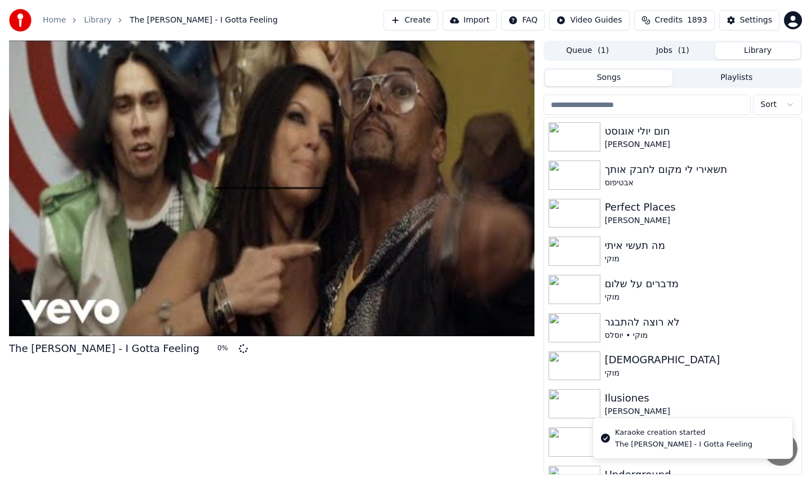
click at [740, 48] on button "Library" at bounding box center [757, 51] width 85 height 16
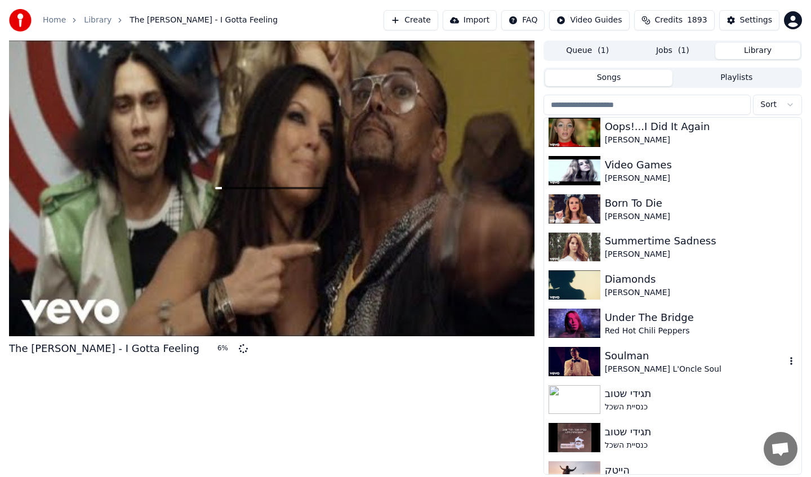
scroll to position [9618, 0]
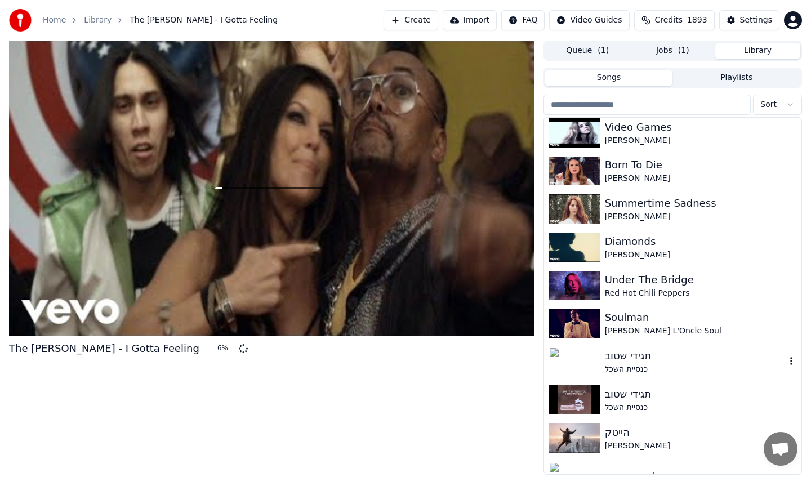
click at [619, 366] on div "כנסיית השכל" at bounding box center [695, 369] width 181 height 11
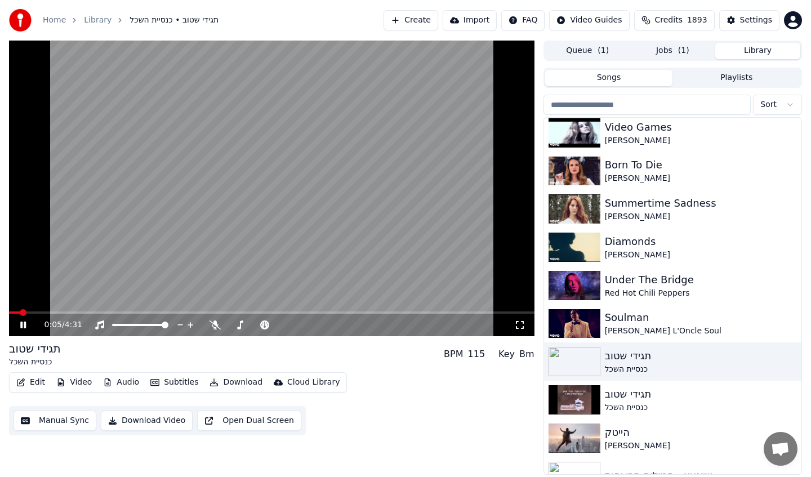
click at [213, 422] on button "Open Dual Screen" at bounding box center [249, 421] width 104 height 20
click at [333, 221] on video at bounding box center [272, 189] width 526 height 296
click at [340, 221] on video at bounding box center [272, 189] width 526 height 296
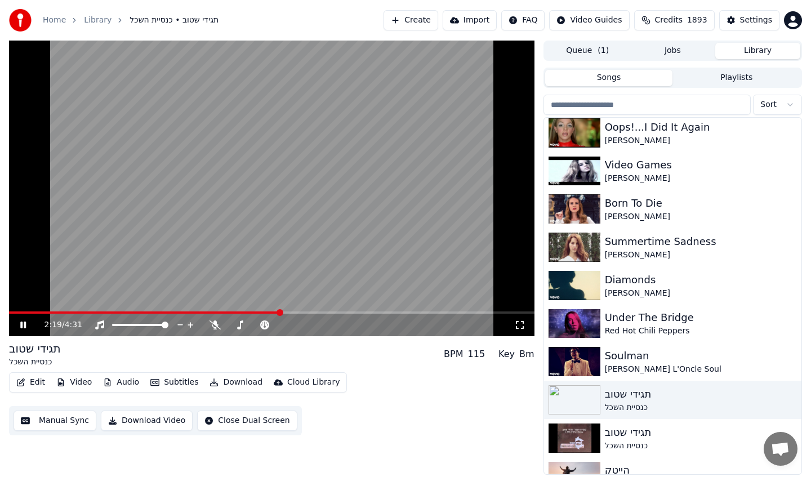
click at [676, 54] on button "Jobs" at bounding box center [672, 51] width 85 height 16
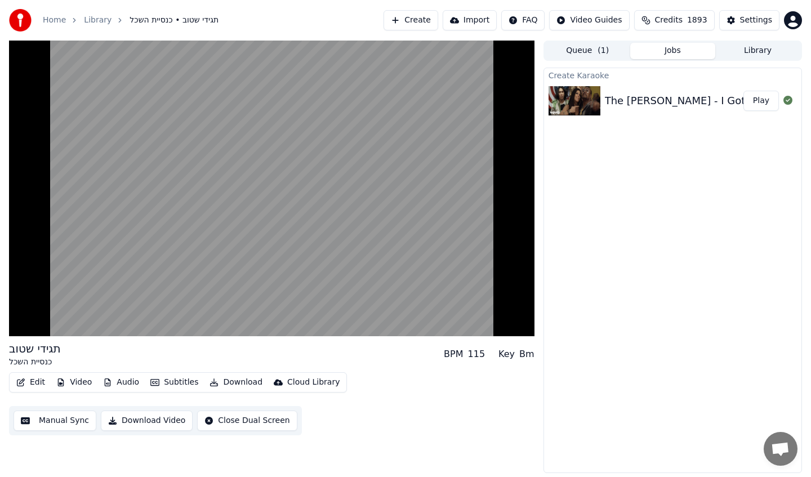
click at [757, 105] on button "Play" at bounding box center [761, 101] width 35 height 20
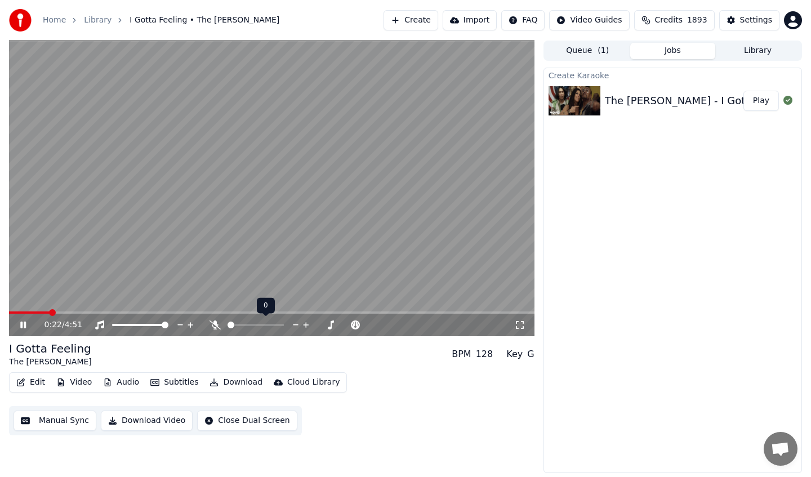
click at [242, 328] on div at bounding box center [266, 324] width 91 height 11
click at [243, 325] on span at bounding box center [256, 325] width 56 height 2
click at [246, 325] on span at bounding box center [247, 325] width 7 height 7
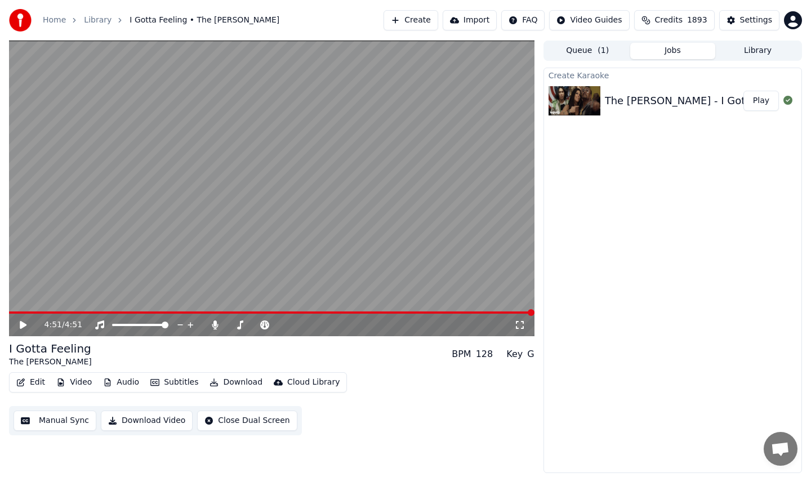
click at [738, 51] on button "Library" at bounding box center [757, 51] width 85 height 16
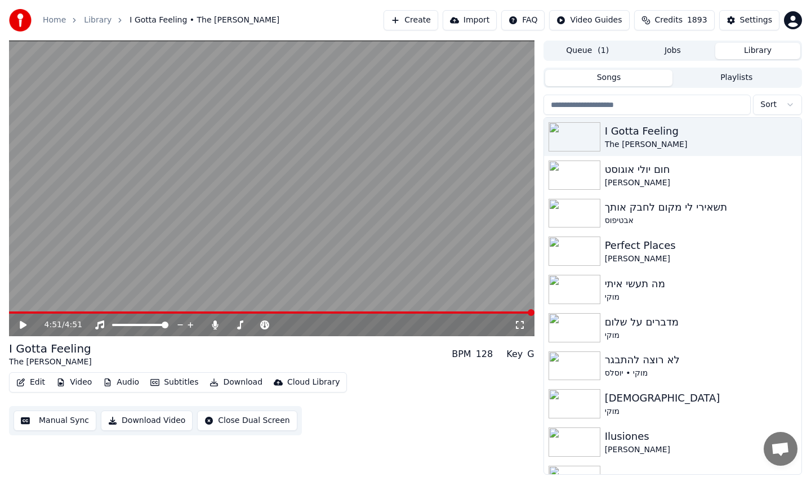
click at [681, 105] on input "search" at bounding box center [648, 105] width 208 height 20
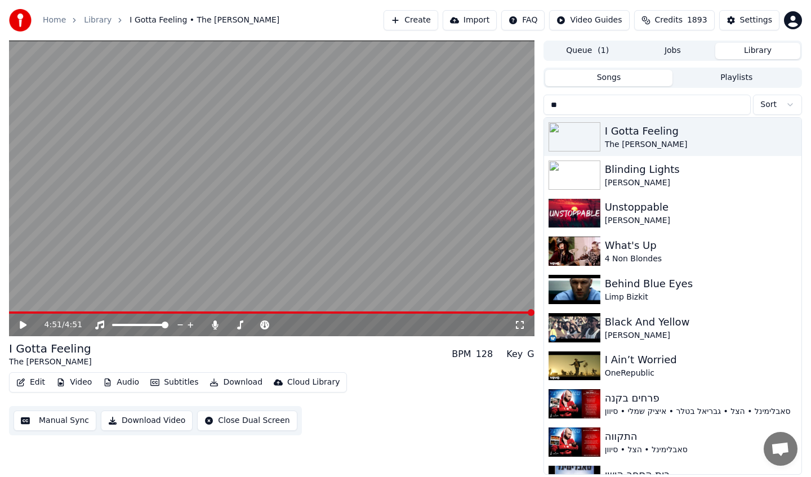
type input "***"
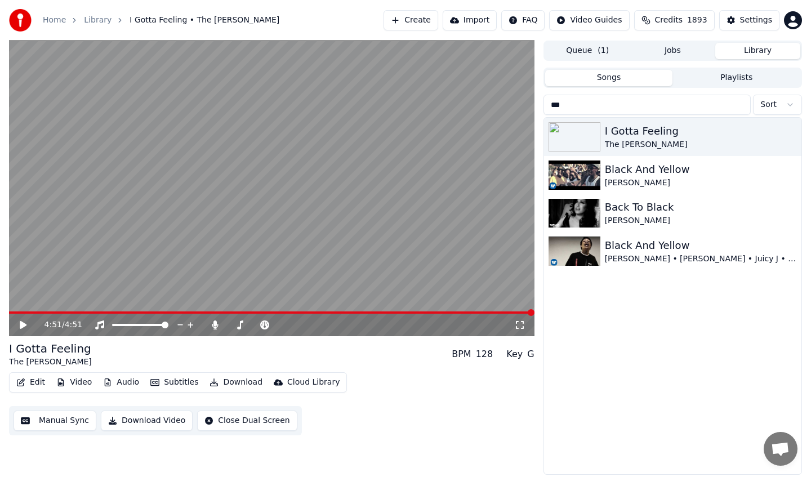
click at [741, 103] on input "***" at bounding box center [648, 105] width 208 height 20
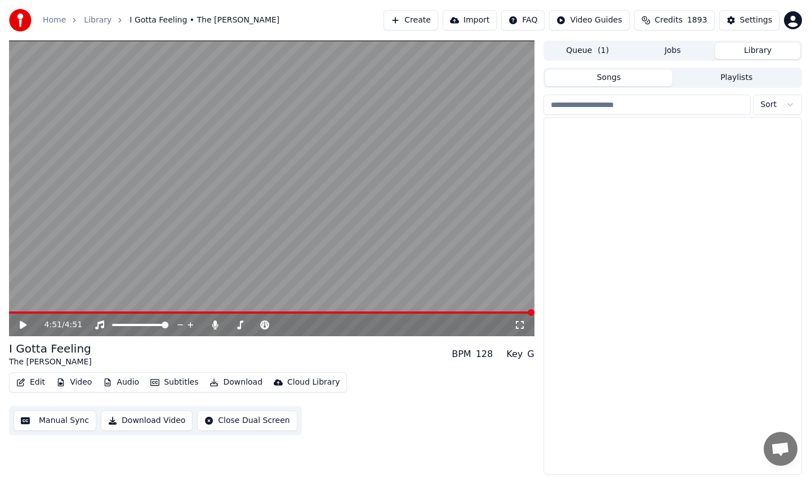
scroll to position [11282, 0]
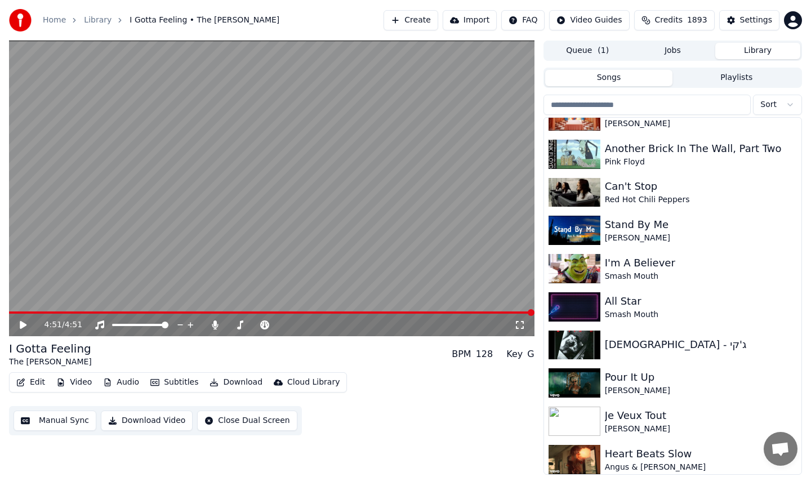
click at [609, 107] on input "search" at bounding box center [648, 105] width 208 height 20
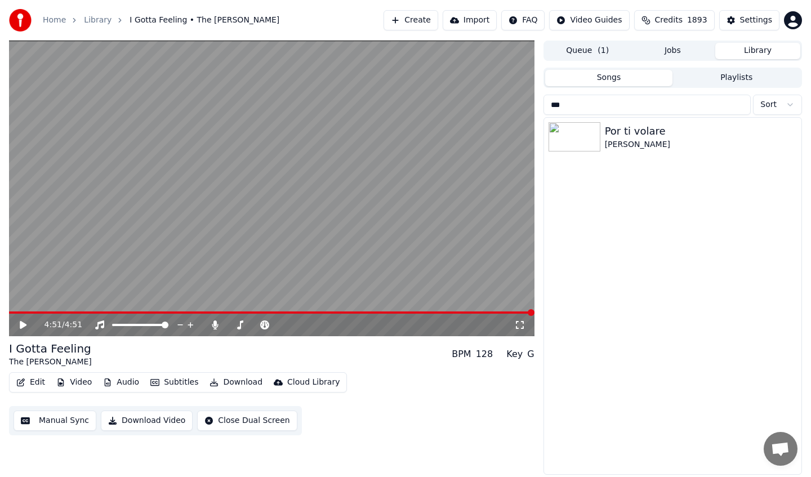
scroll to position [0, 0]
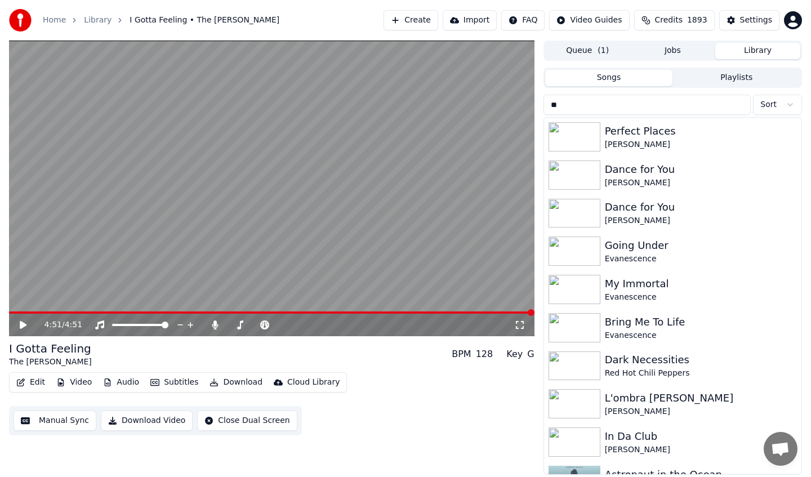
type input "*"
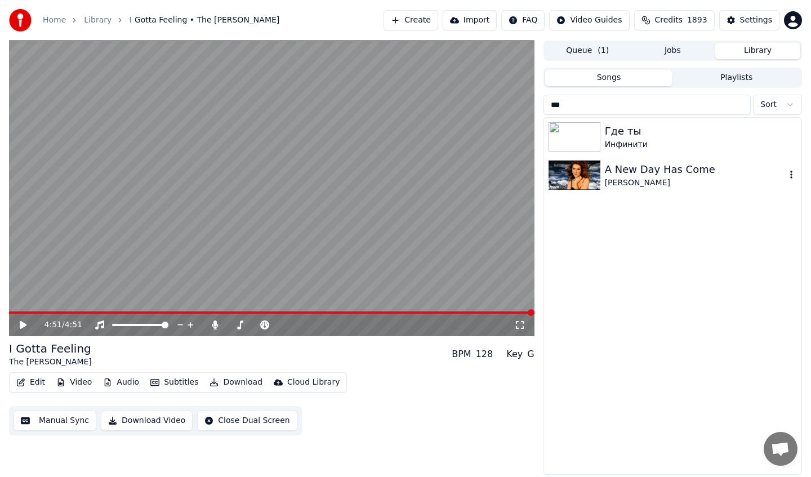
type input "***"
click at [633, 185] on div "[PERSON_NAME]" at bounding box center [695, 182] width 181 height 11
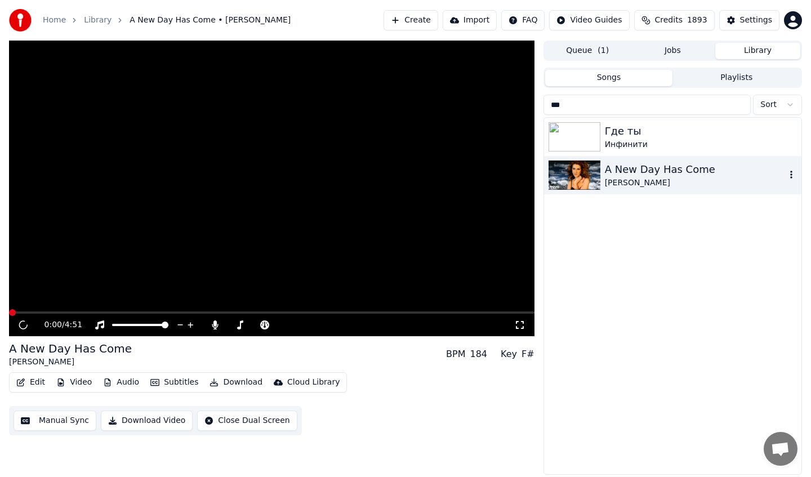
click at [622, 171] on div "A New Day Has Come" at bounding box center [695, 170] width 181 height 16
drag, startPoint x: 603, startPoint y: 171, endPoint x: 679, endPoint y: 167, distance: 76.1
click at [679, 167] on div "A New Day Has Come [PERSON_NAME]" at bounding box center [672, 175] width 257 height 38
click at [791, 176] on icon "button" at bounding box center [791, 174] width 11 height 9
click at [796, 175] on icon "button" at bounding box center [791, 174] width 11 height 9
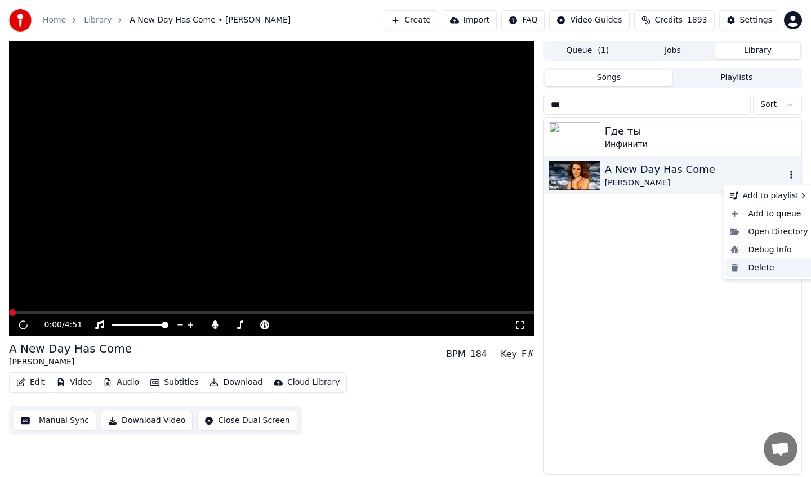
click at [770, 268] on div "Delete" at bounding box center [769, 268] width 87 height 18
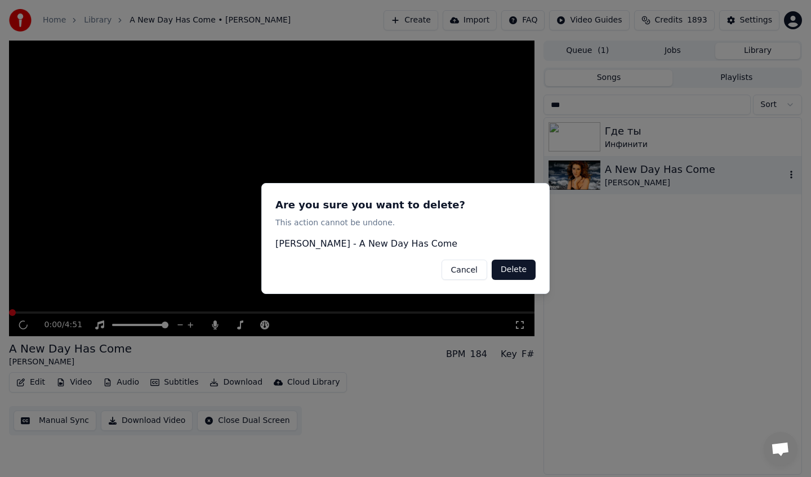
click at [512, 269] on button "Delete" at bounding box center [514, 270] width 44 height 20
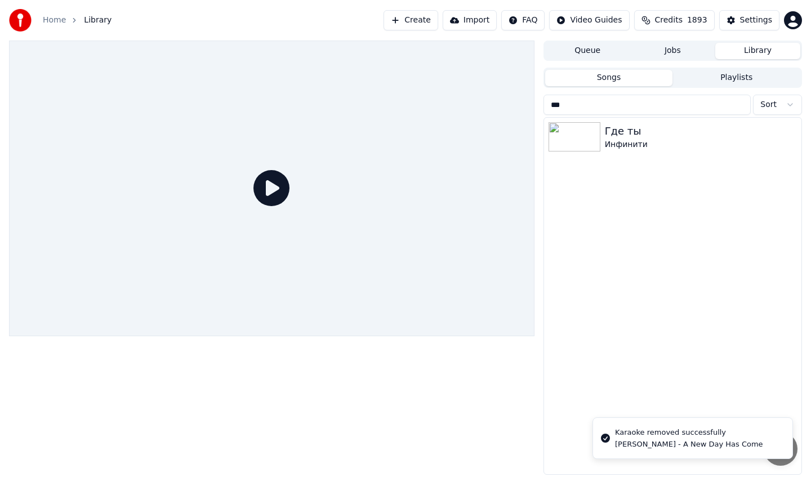
click at [420, 22] on button "Create" at bounding box center [411, 20] width 55 height 20
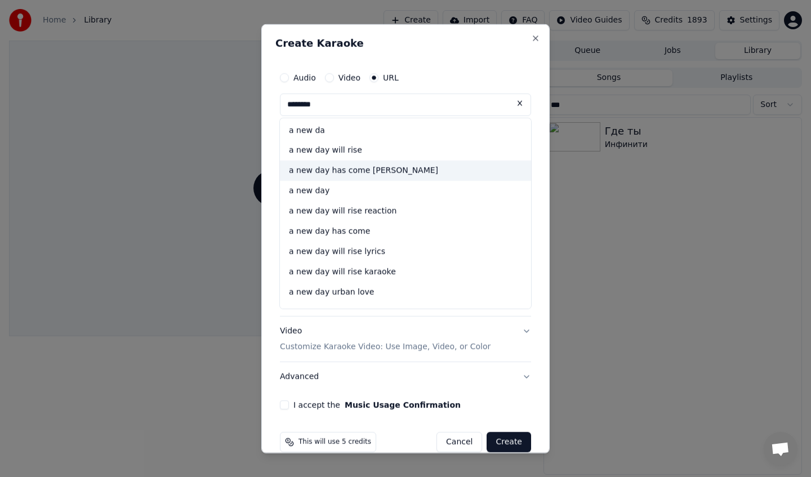
click at [355, 171] on div "a new day has come [PERSON_NAME]" at bounding box center [405, 171] width 251 height 20
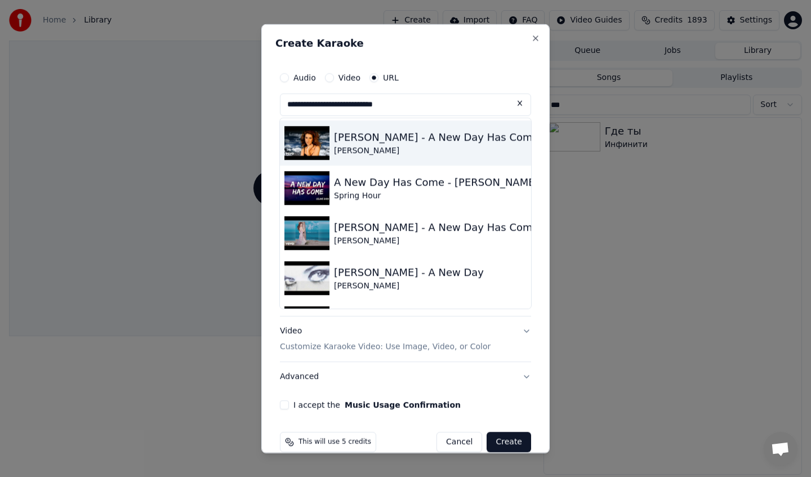
click at [349, 146] on div "[PERSON_NAME]" at bounding box center [436, 150] width 205 height 11
type input "**********"
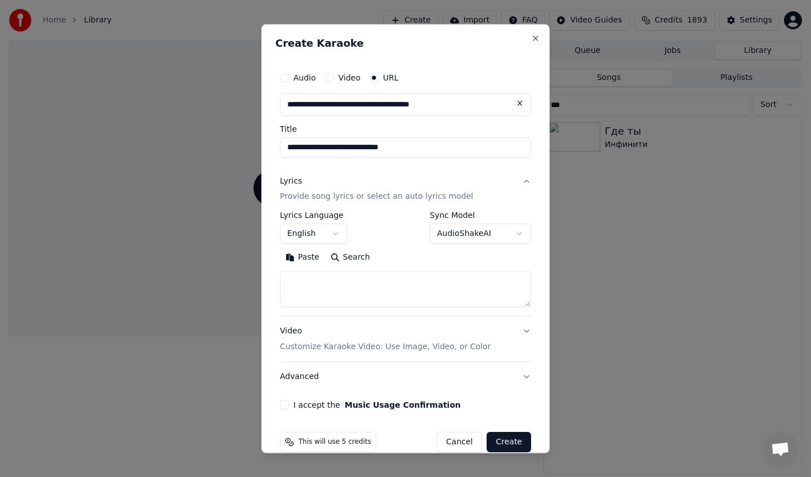
click at [340, 255] on button "Search" at bounding box center [350, 257] width 51 height 18
type textarea "**********"
click at [286, 410] on div "**********" at bounding box center [405, 237] width 260 height 353
click at [284, 403] on button "I accept the Music Usage Confirmation" at bounding box center [284, 404] width 9 height 9
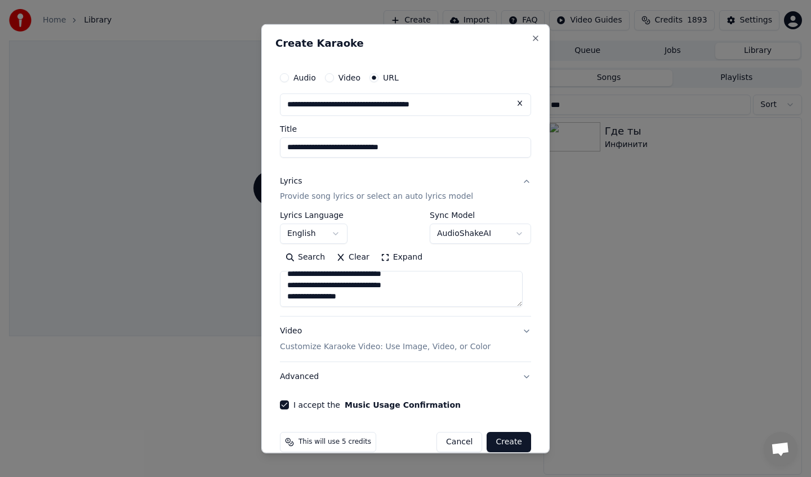
click at [500, 437] on button "Create" at bounding box center [509, 442] width 44 height 20
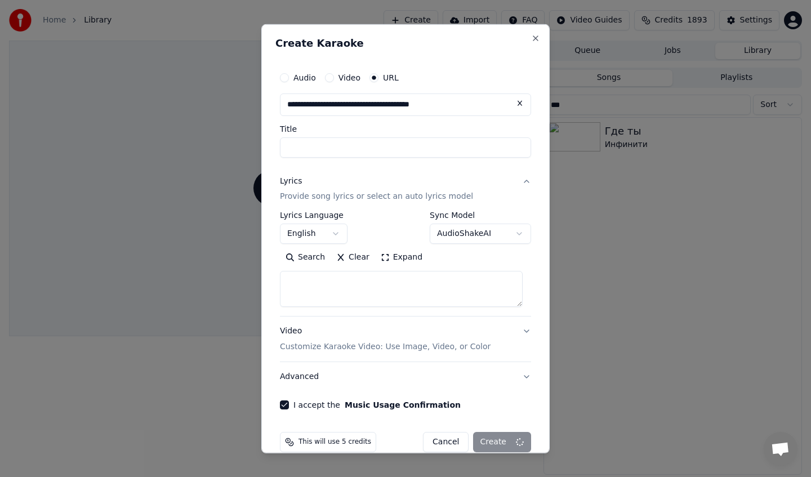
scroll to position [0, 0]
select select
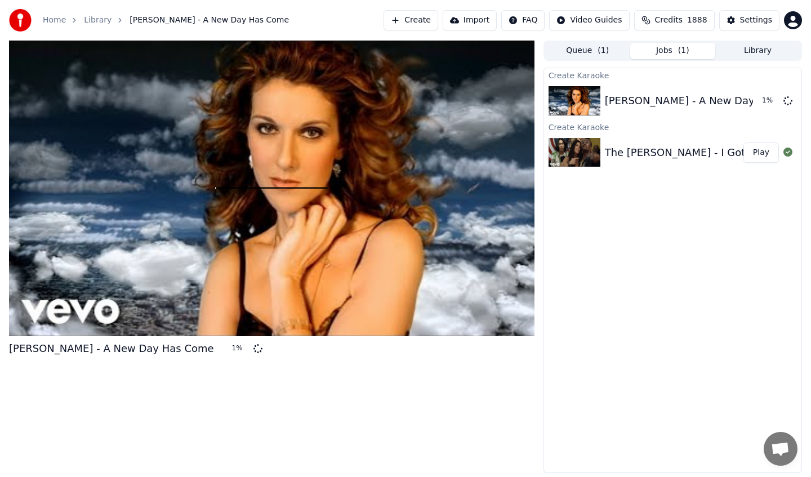
click at [762, 58] on button "Library" at bounding box center [757, 51] width 85 height 16
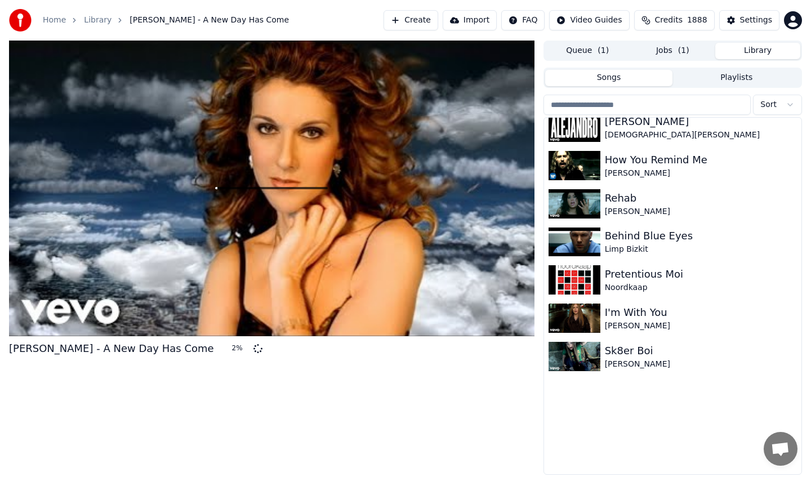
scroll to position [9458, 0]
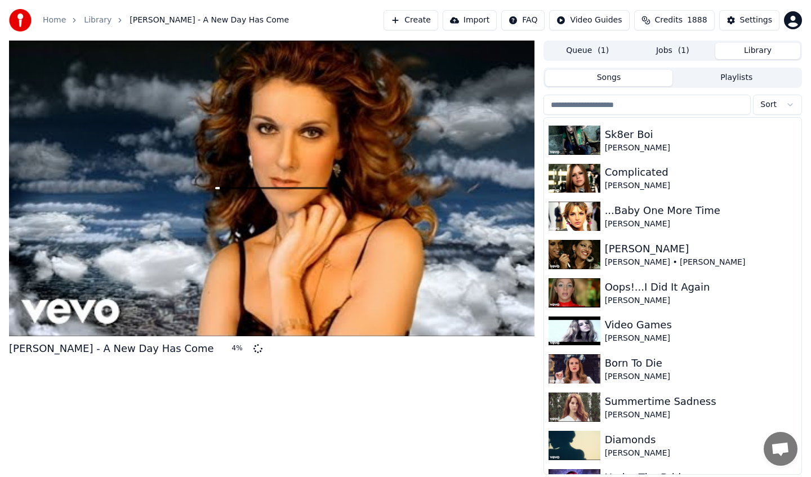
click at [621, 101] on input "search" at bounding box center [648, 105] width 208 height 20
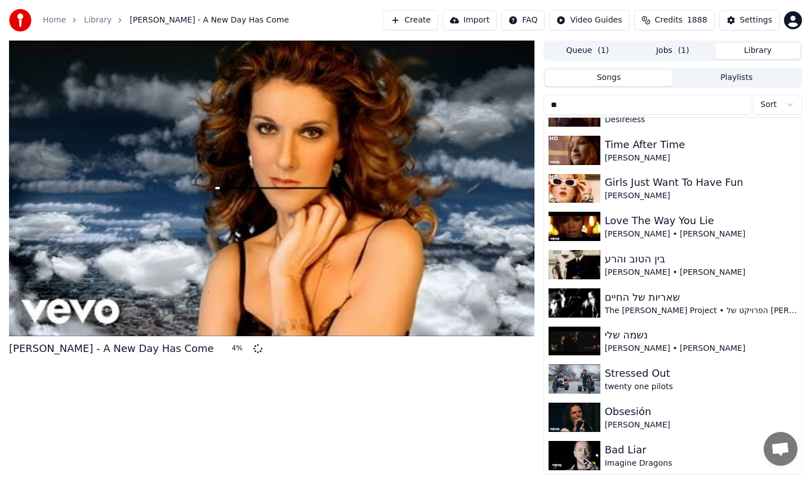
scroll to position [2285, 0]
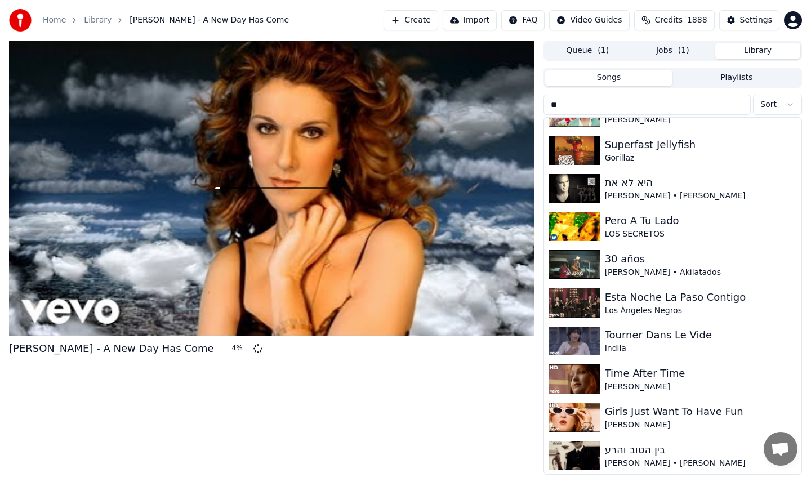
type input "***"
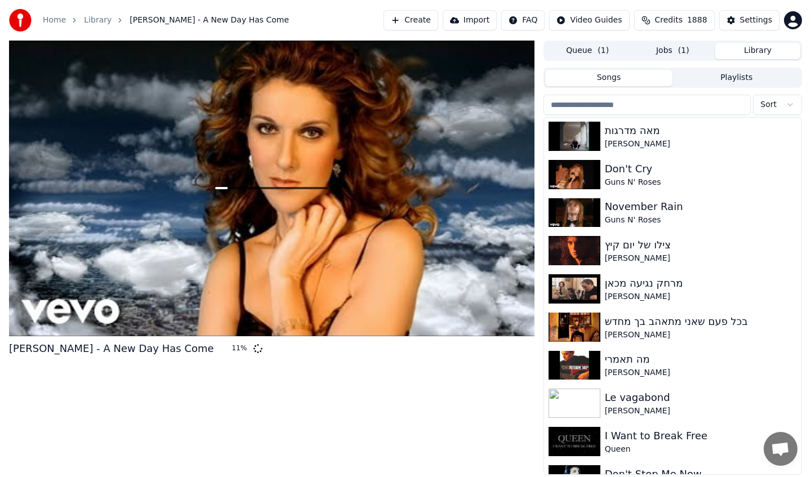
scroll to position [18642, 0]
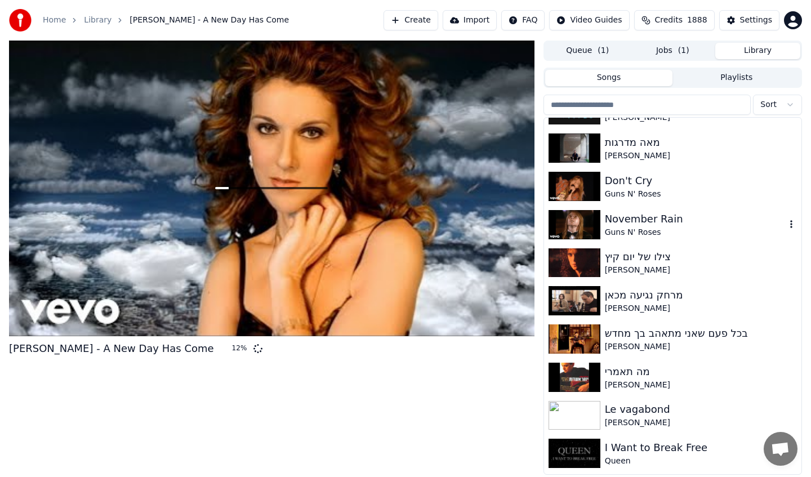
click at [675, 222] on div "November Rain" at bounding box center [695, 219] width 181 height 16
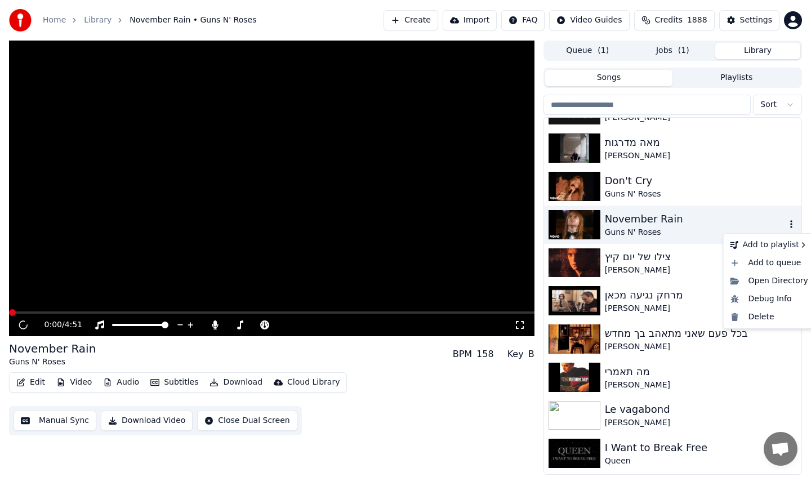
click at [790, 223] on icon "button" at bounding box center [791, 224] width 2 height 8
click at [764, 314] on div "Delete" at bounding box center [769, 317] width 87 height 18
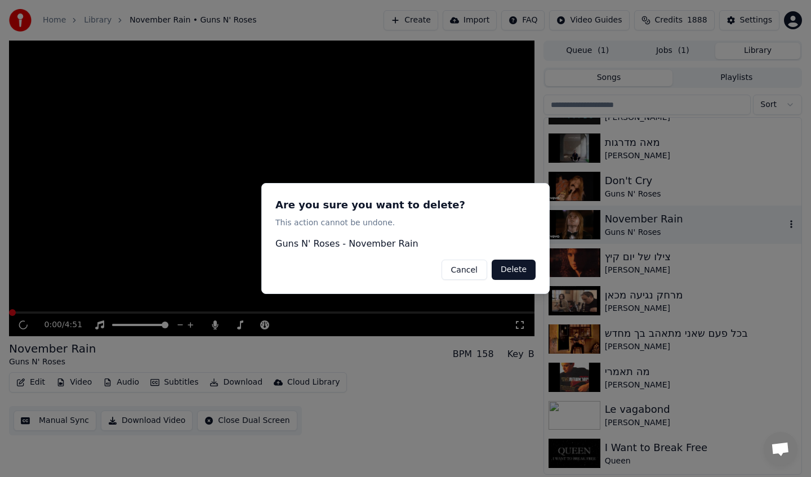
click at [508, 280] on button "Delete" at bounding box center [514, 270] width 44 height 20
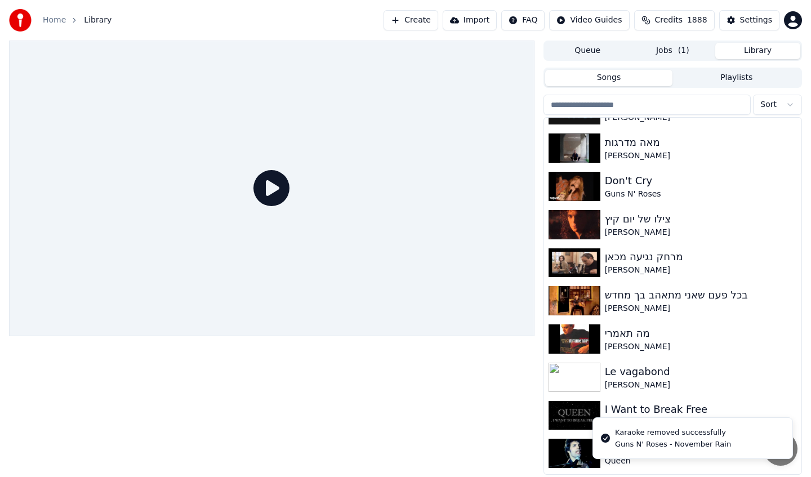
click at [407, 22] on button "Create" at bounding box center [411, 20] width 55 height 20
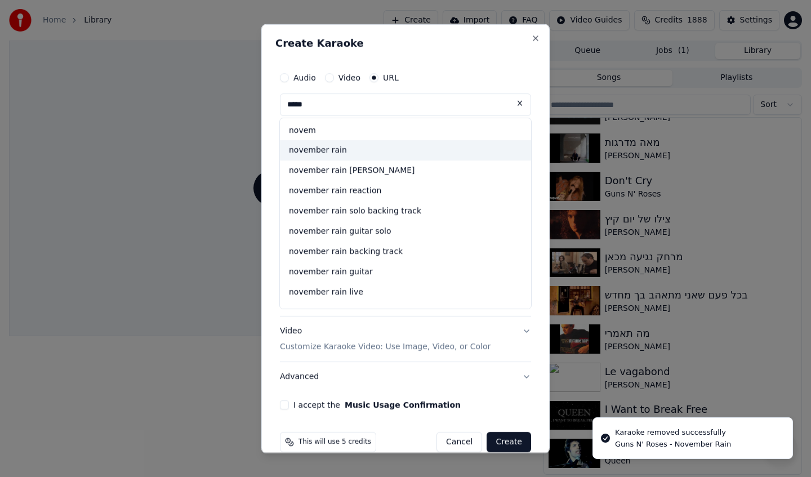
click at [402, 150] on div "november rain" at bounding box center [405, 150] width 251 height 20
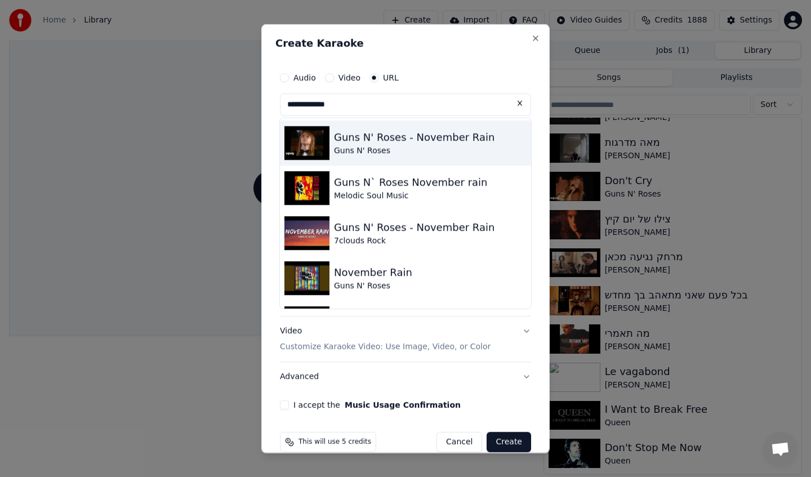
click at [391, 143] on div "Guns N' Roses - November Rain" at bounding box center [414, 137] width 161 height 16
type input "**********"
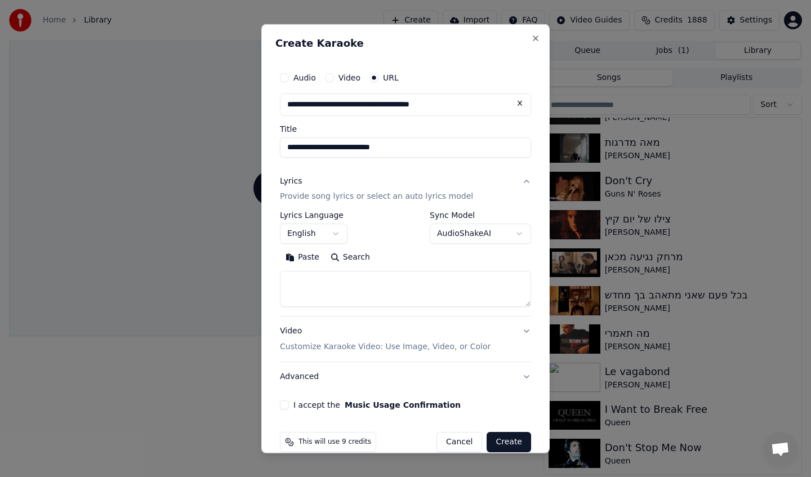
click at [354, 260] on button "Search" at bounding box center [350, 257] width 51 height 18
type textarea "**********"
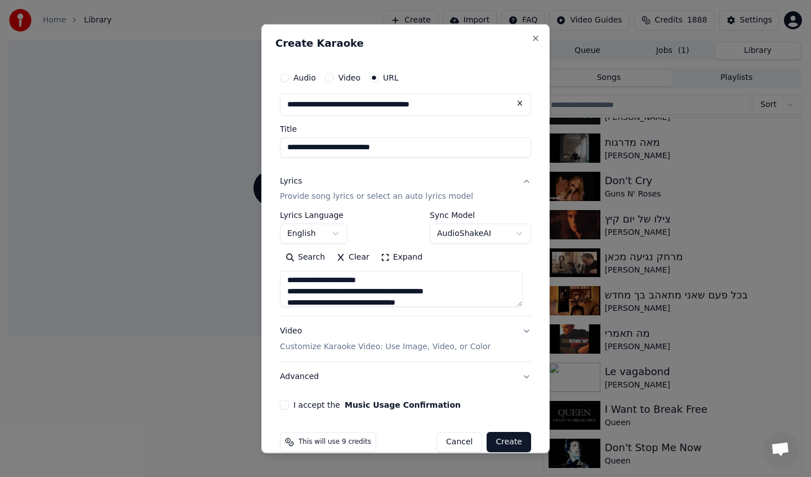
scroll to position [624, 0]
click at [280, 405] on button "I accept the Music Usage Confirmation" at bounding box center [284, 404] width 9 height 9
click at [514, 441] on button "Create" at bounding box center [509, 442] width 44 height 20
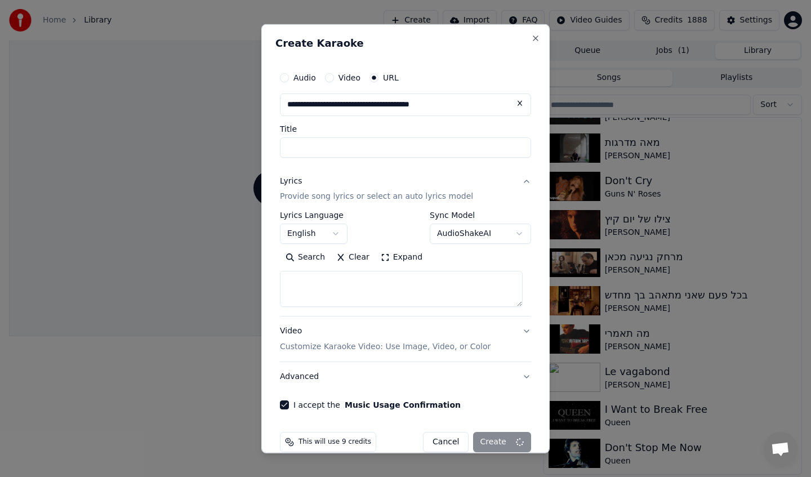
scroll to position [0, 0]
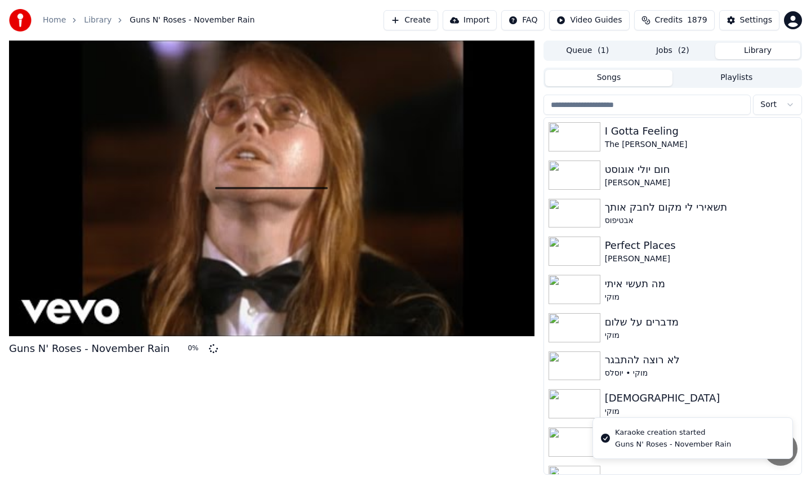
click at [747, 51] on button "Library" at bounding box center [757, 51] width 85 height 16
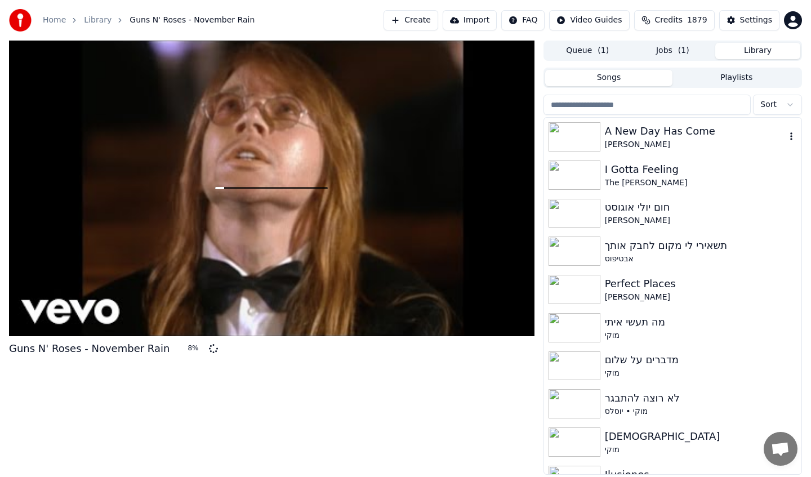
click at [581, 138] on img at bounding box center [575, 136] width 52 height 29
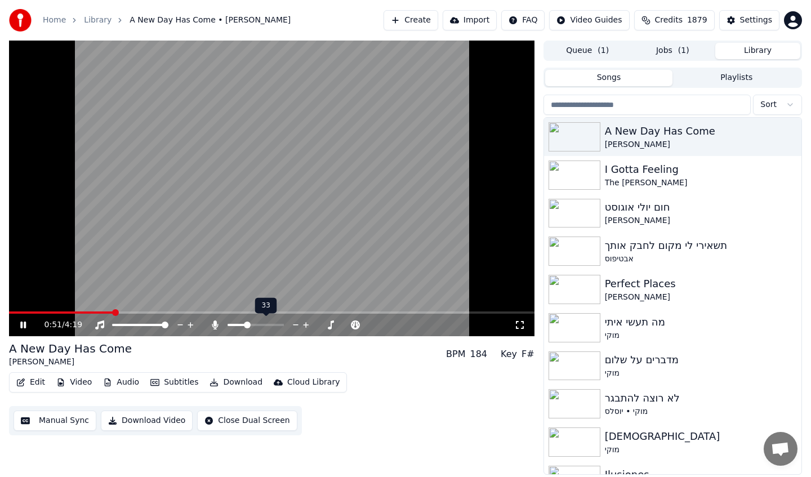
click at [234, 324] on span at bounding box center [237, 325] width 19 height 2
click at [234, 323] on span at bounding box center [236, 325] width 7 height 7
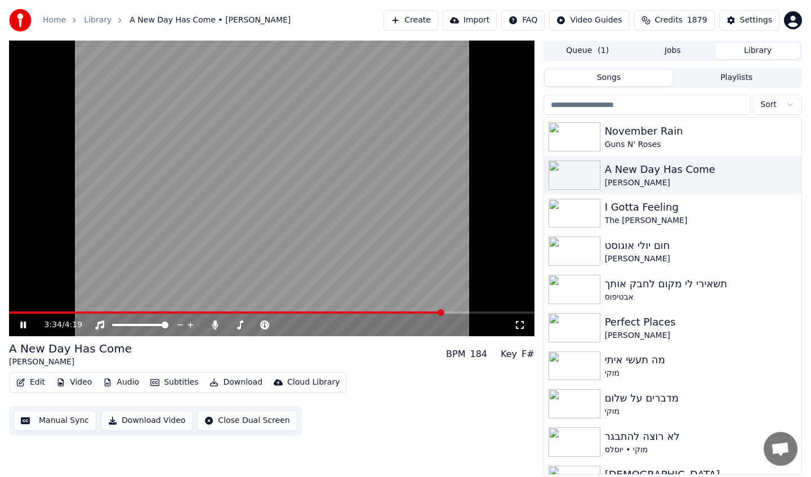
click at [415, 23] on button "Create" at bounding box center [411, 20] width 55 height 20
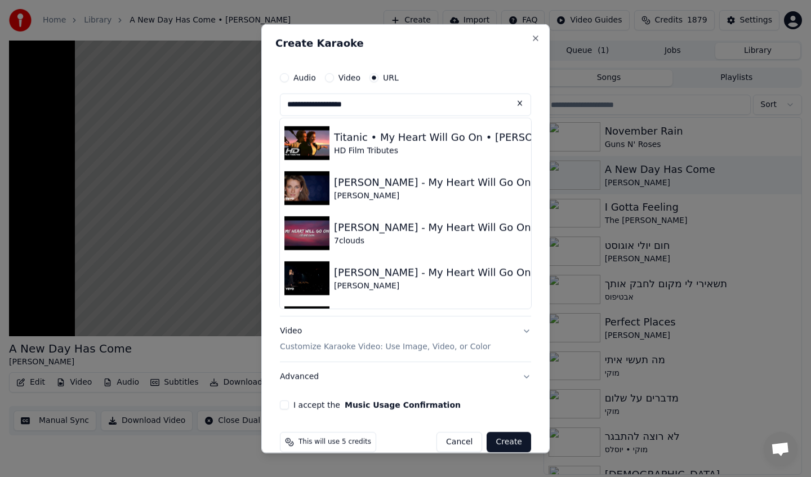
click at [333, 105] on input "**********" at bounding box center [405, 104] width 251 height 23
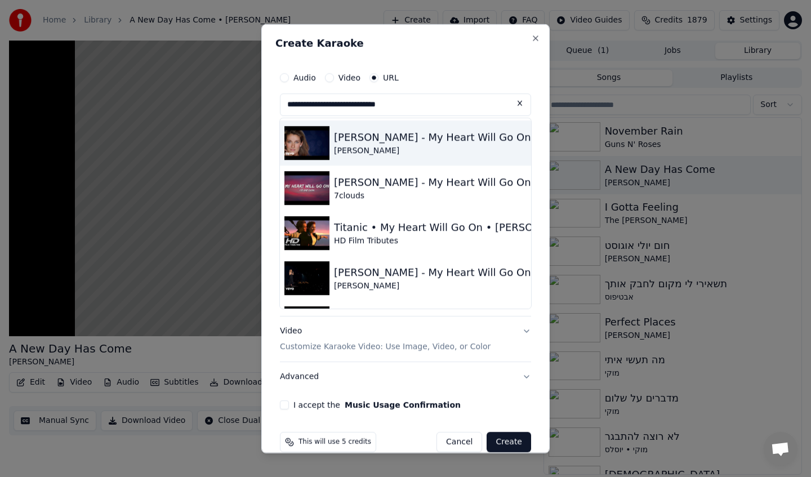
type input "**********"
drag, startPoint x: 368, startPoint y: 150, endPoint x: 384, endPoint y: 173, distance: 27.5
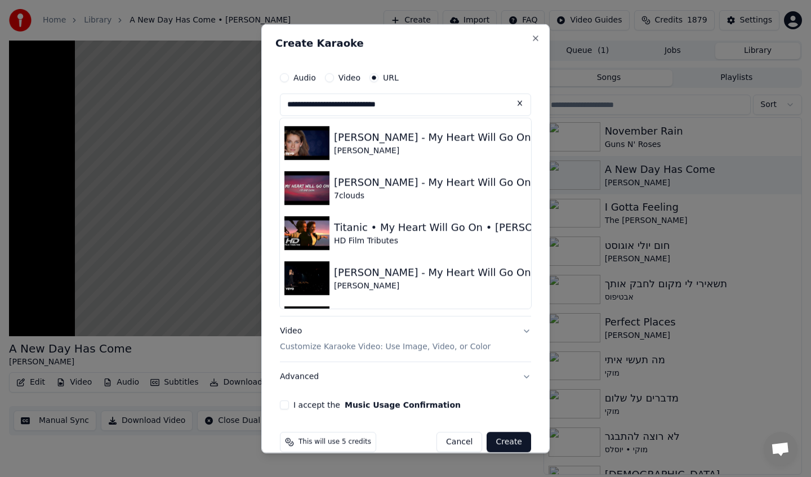
click at [351, 81] on label "Video" at bounding box center [350, 77] width 22 height 8
click at [334, 81] on button "Video" at bounding box center [329, 77] width 9 height 9
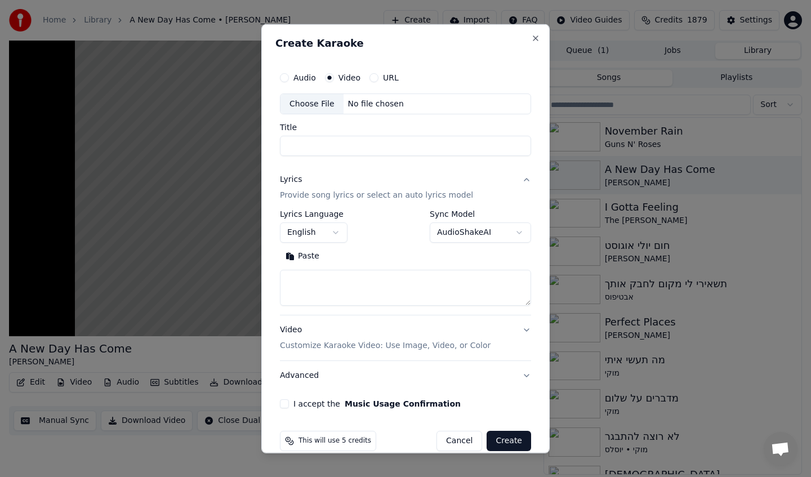
click at [390, 77] on label "URL" at bounding box center [391, 77] width 16 height 8
click at [379, 77] on button "URL" at bounding box center [374, 77] width 9 height 9
click at [388, 105] on input "text" at bounding box center [405, 104] width 251 height 23
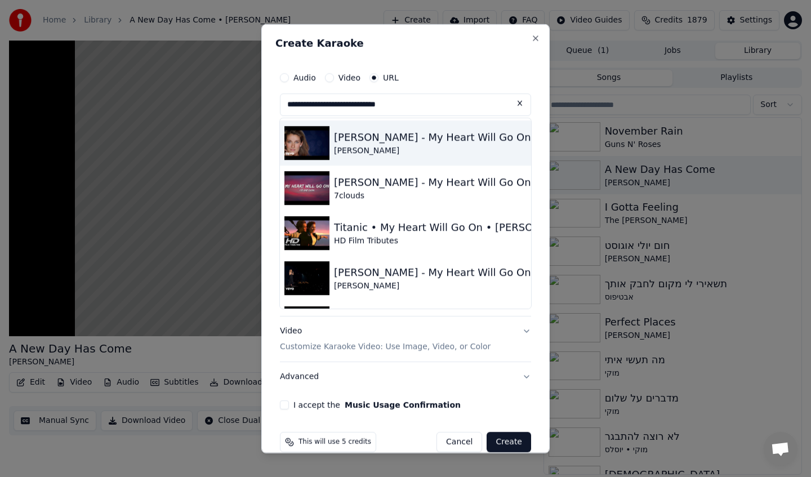
type input "**********"
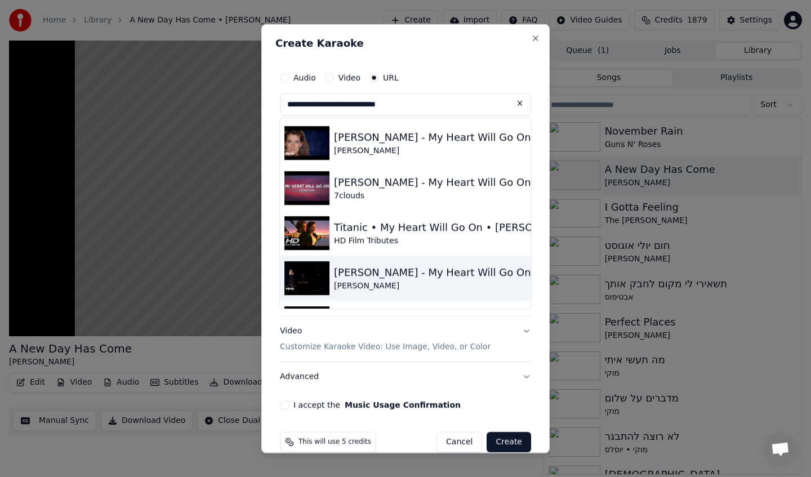
type input "**********"
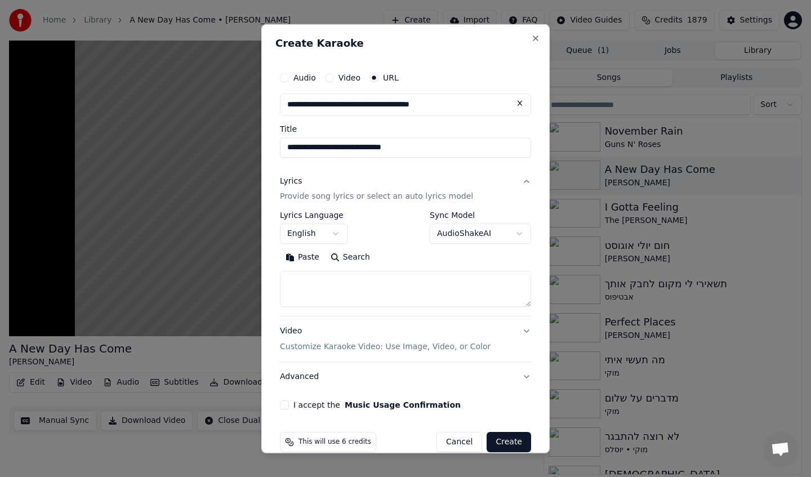
click at [349, 256] on button "Search" at bounding box center [350, 257] width 51 height 18
type textarea "**********"
click at [284, 406] on button "I accept the Music Usage Confirmation" at bounding box center [284, 404] width 9 height 9
click at [491, 438] on button "Create" at bounding box center [509, 442] width 44 height 20
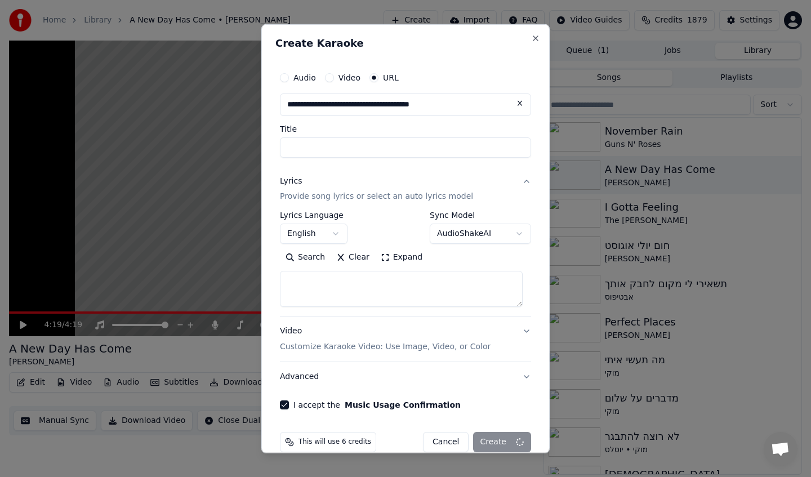
select select
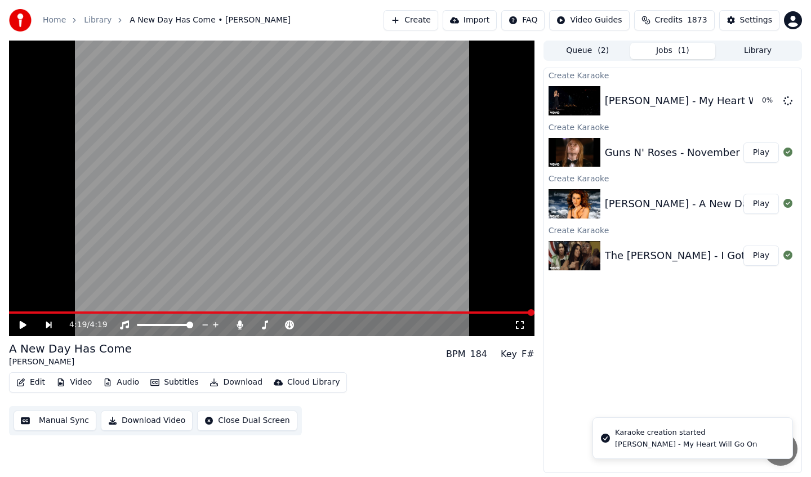
click at [771, 157] on button "Play" at bounding box center [761, 153] width 35 height 20
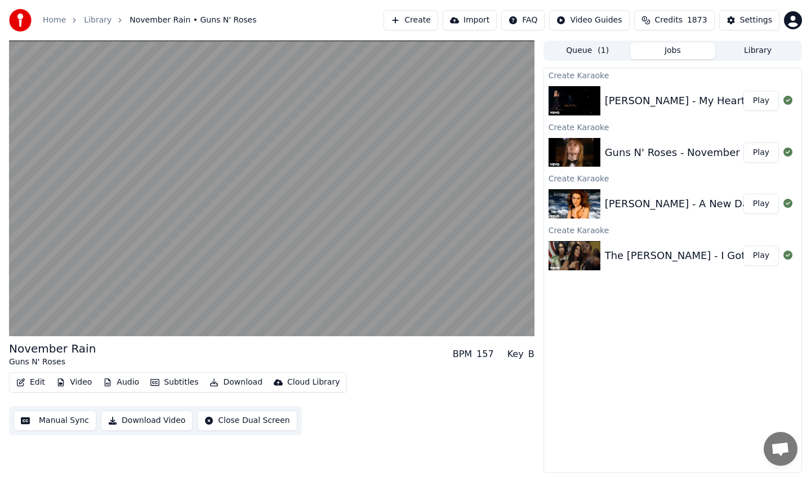
click at [759, 97] on button "Play" at bounding box center [761, 101] width 35 height 20
